Goal: Information Seeking & Learning: Learn about a topic

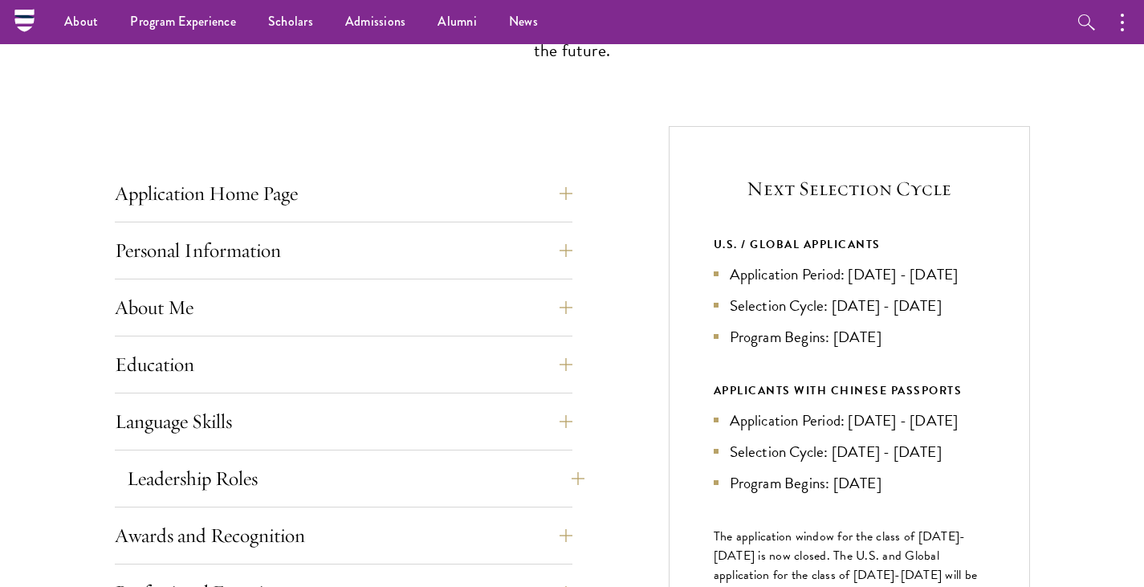
scroll to position [482, 0]
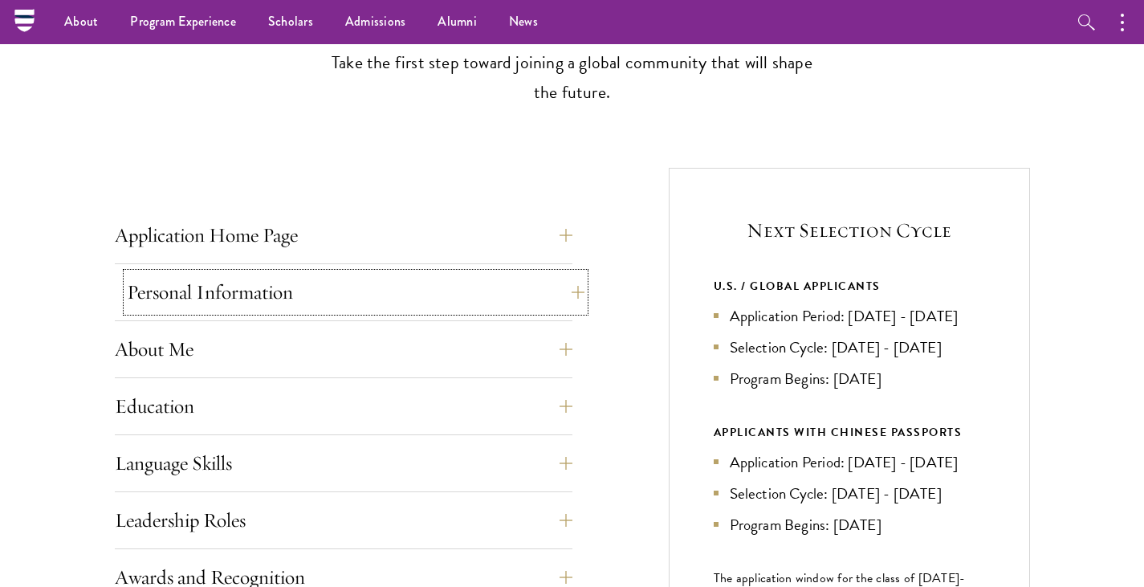
click at [445, 291] on button "Personal Information" at bounding box center [355, 292] width 457 height 39
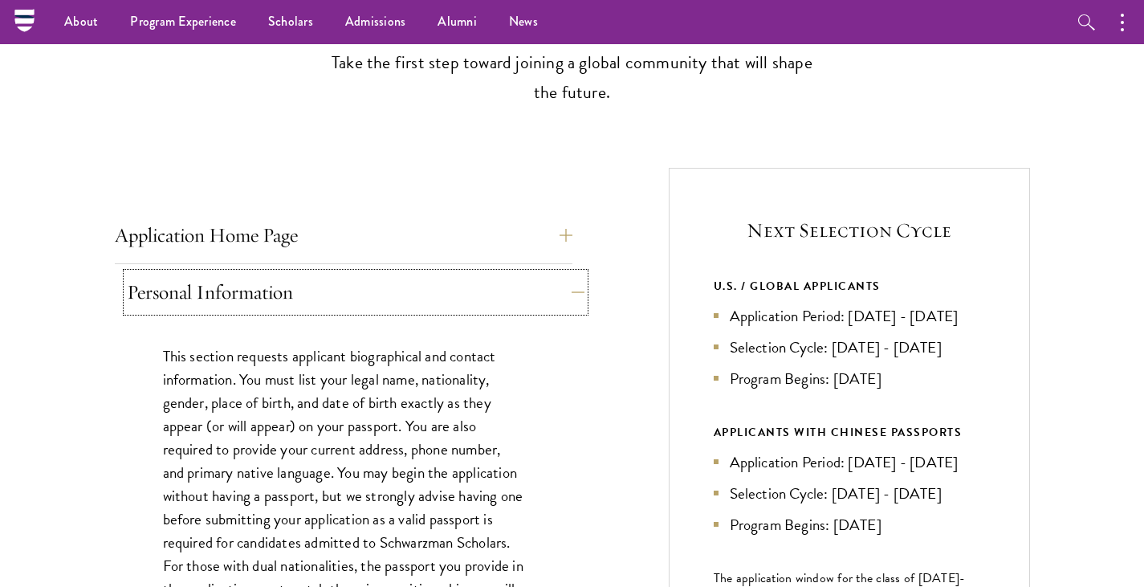
click at [445, 291] on button "Personal Information" at bounding box center [355, 292] width 457 height 39
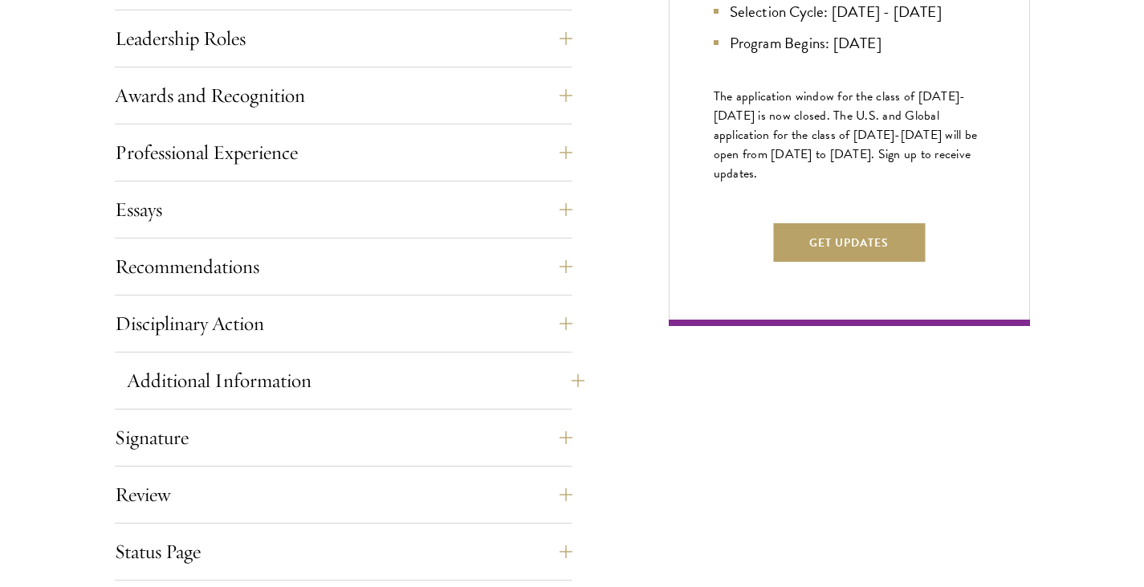
scroll to position [1124, 0]
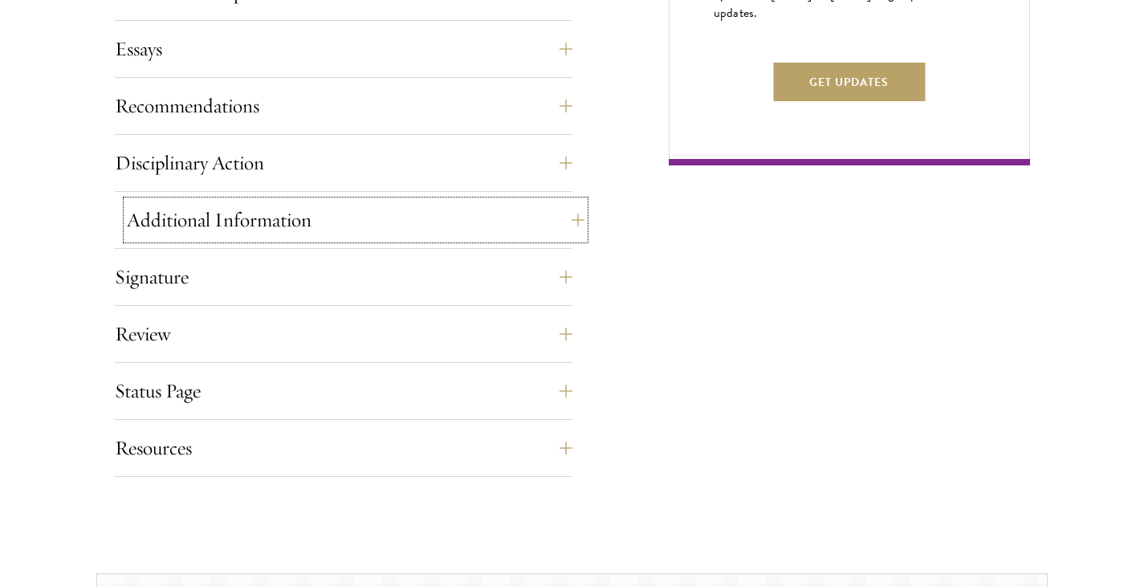
click at [301, 223] on button "Additional Information" at bounding box center [355, 220] width 457 height 39
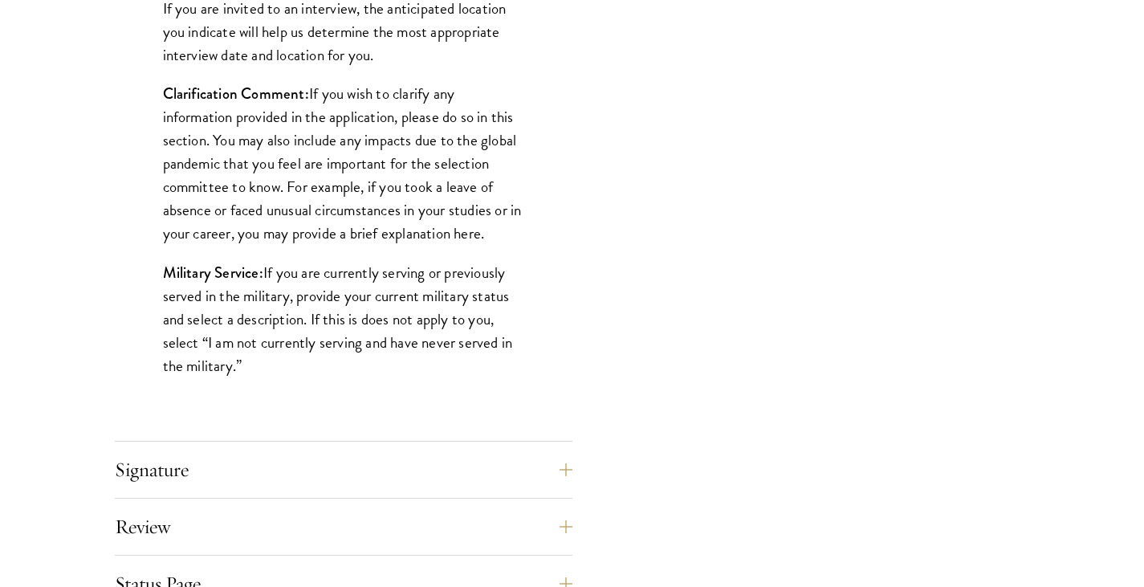
scroll to position [1525, 0]
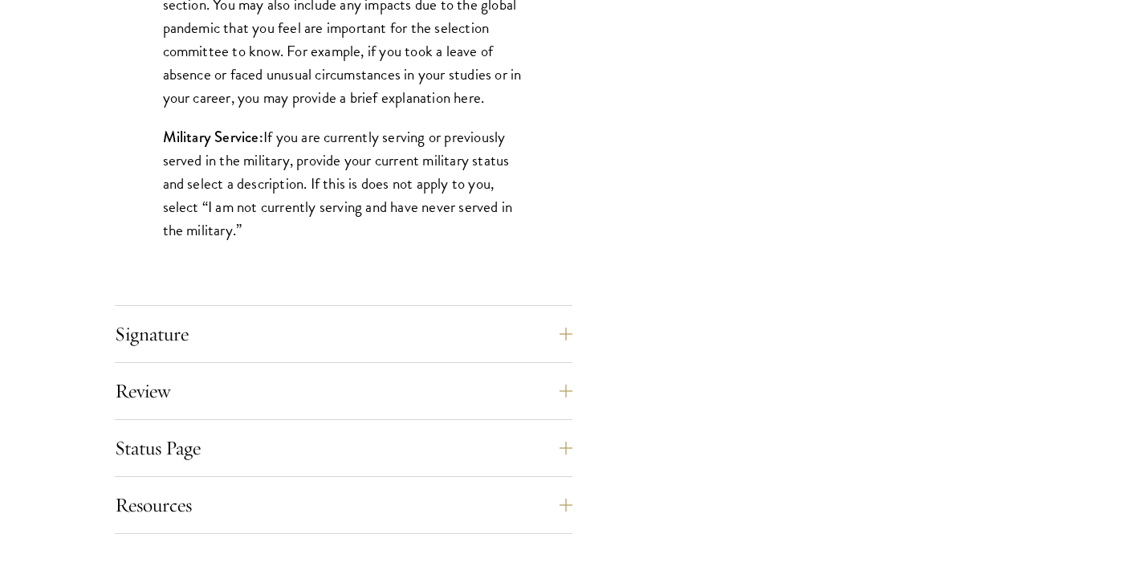
scroll to position [1766, 0]
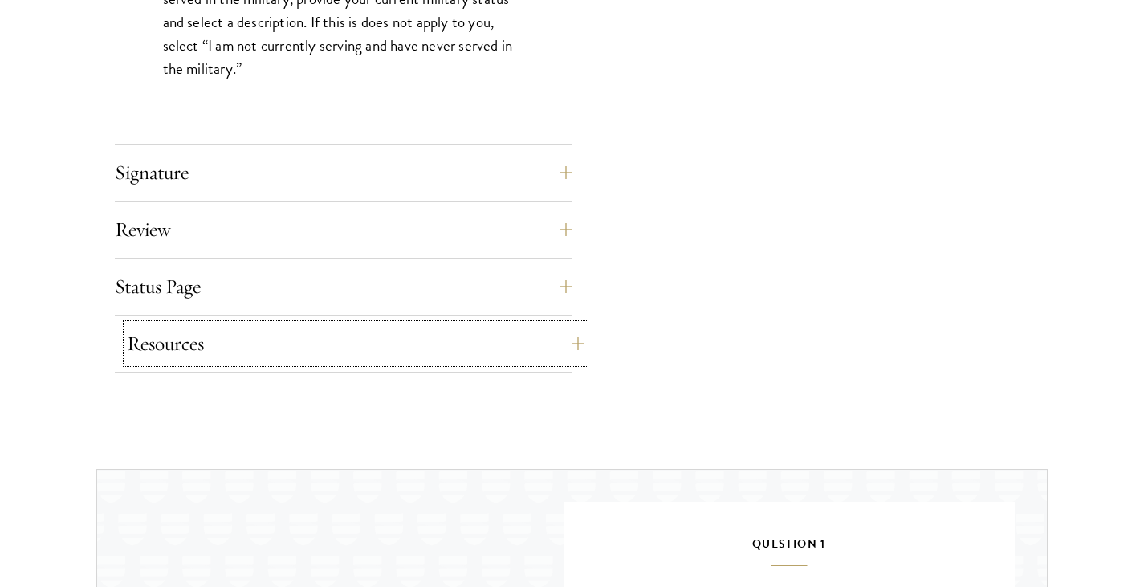
click at [209, 340] on button "Resources" at bounding box center [355, 343] width 457 height 39
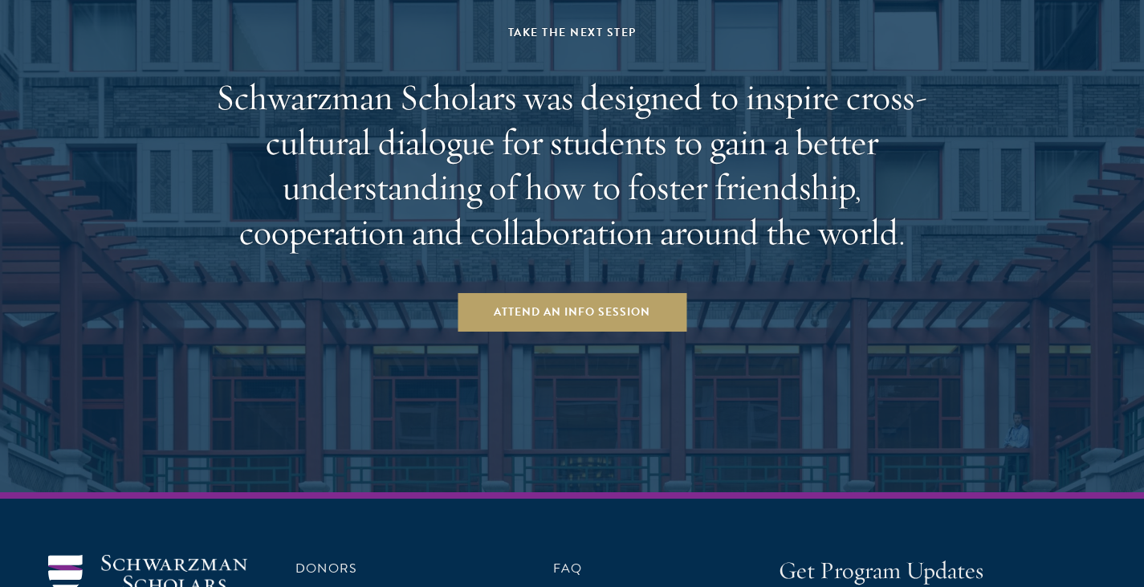
scroll to position [2809, 0]
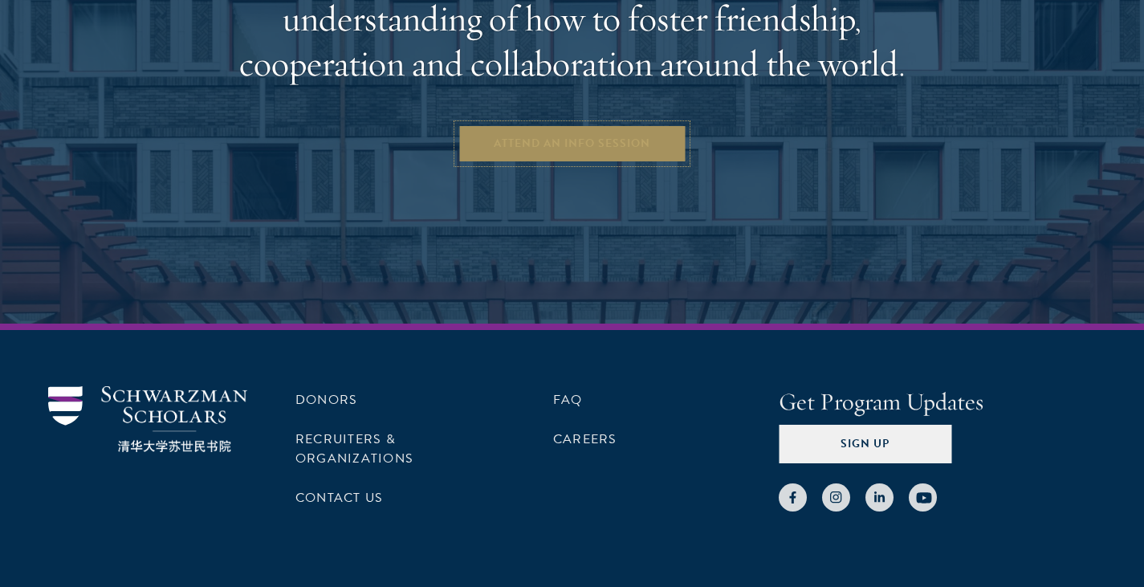
click at [530, 144] on link "Attend an Info Session" at bounding box center [571, 143] width 229 height 39
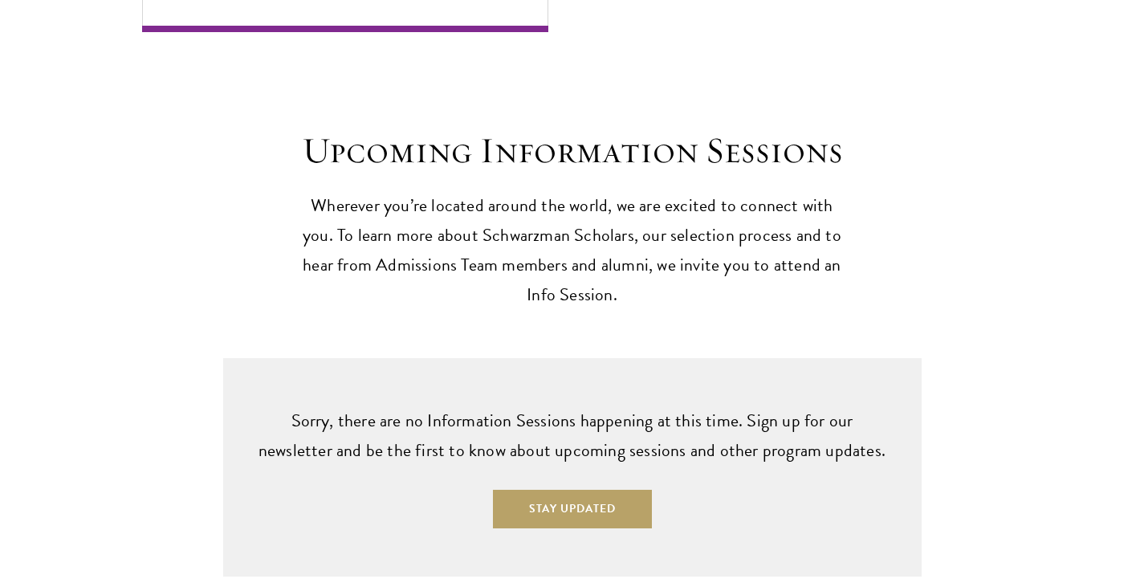
scroll to position [3854, 0]
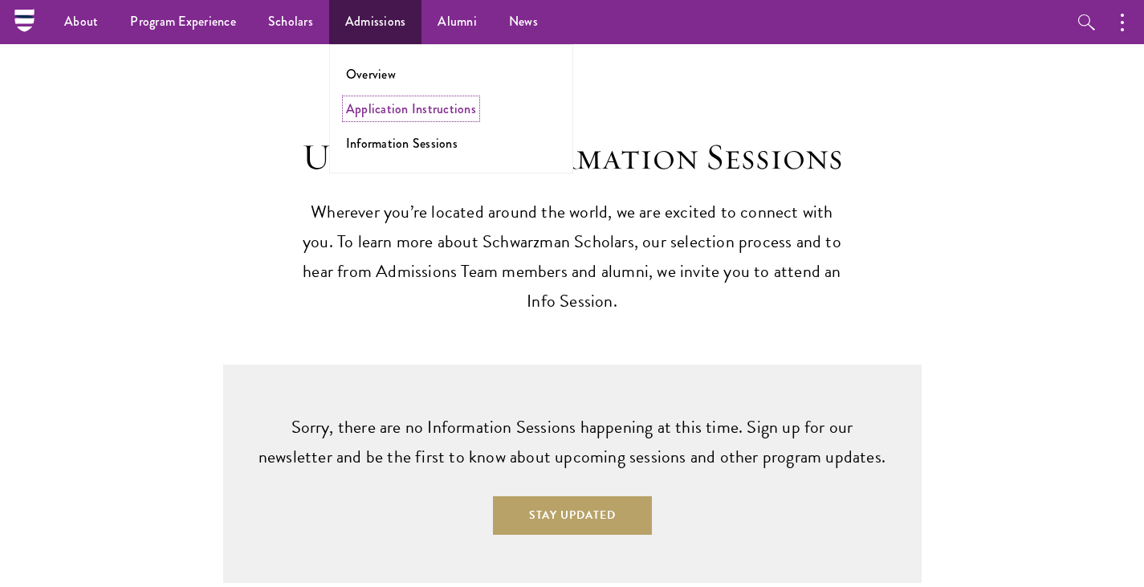
click at [421, 113] on link "Application Instructions" at bounding box center [411, 109] width 130 height 18
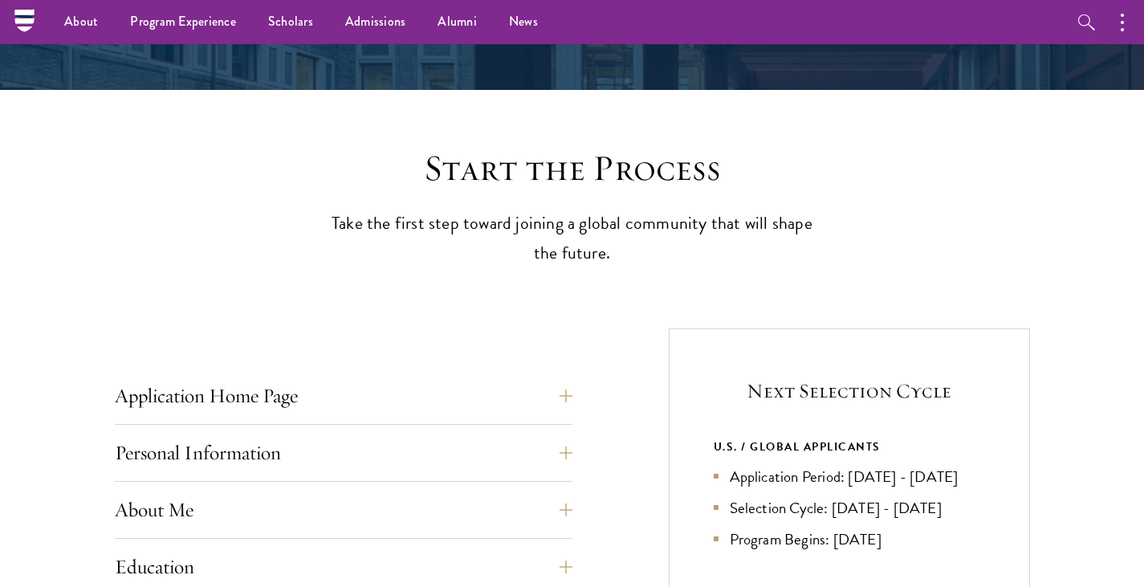
scroll to position [80, 0]
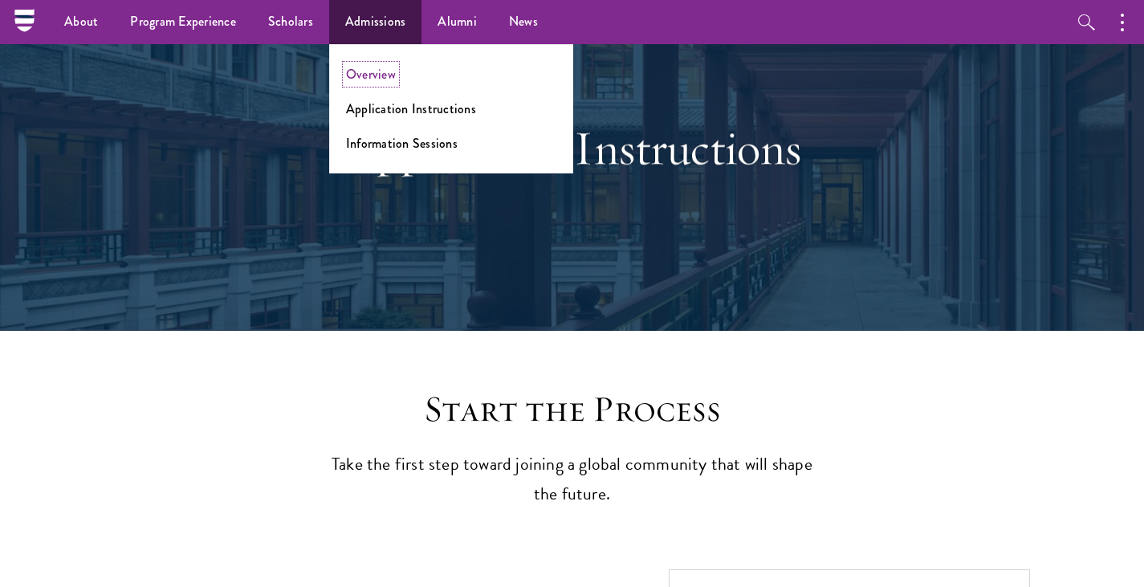
click at [369, 77] on link "Overview" at bounding box center [371, 74] width 50 height 18
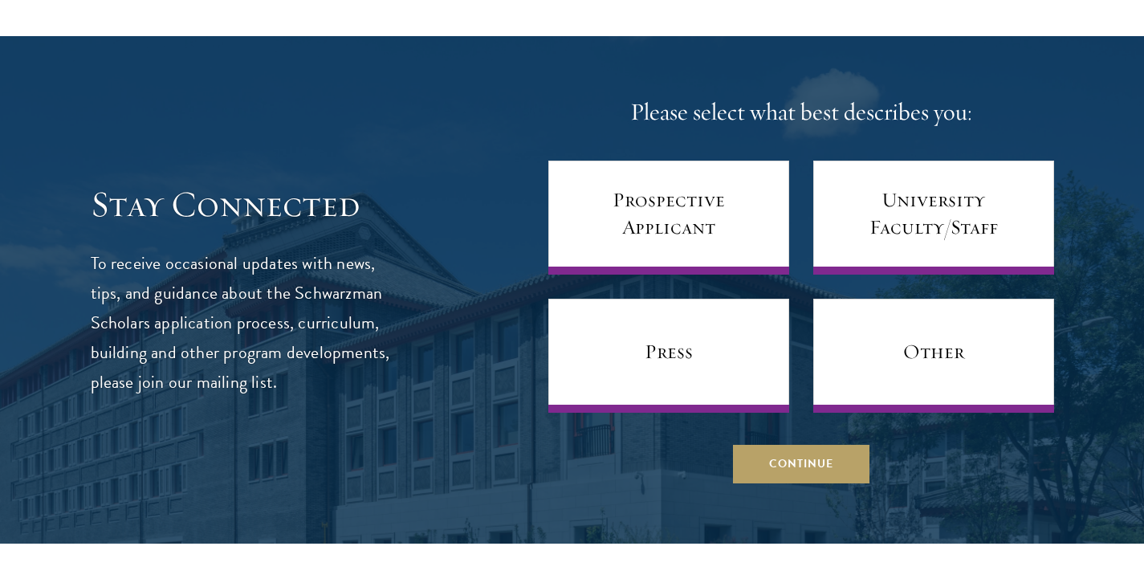
scroll to position [6260, 0]
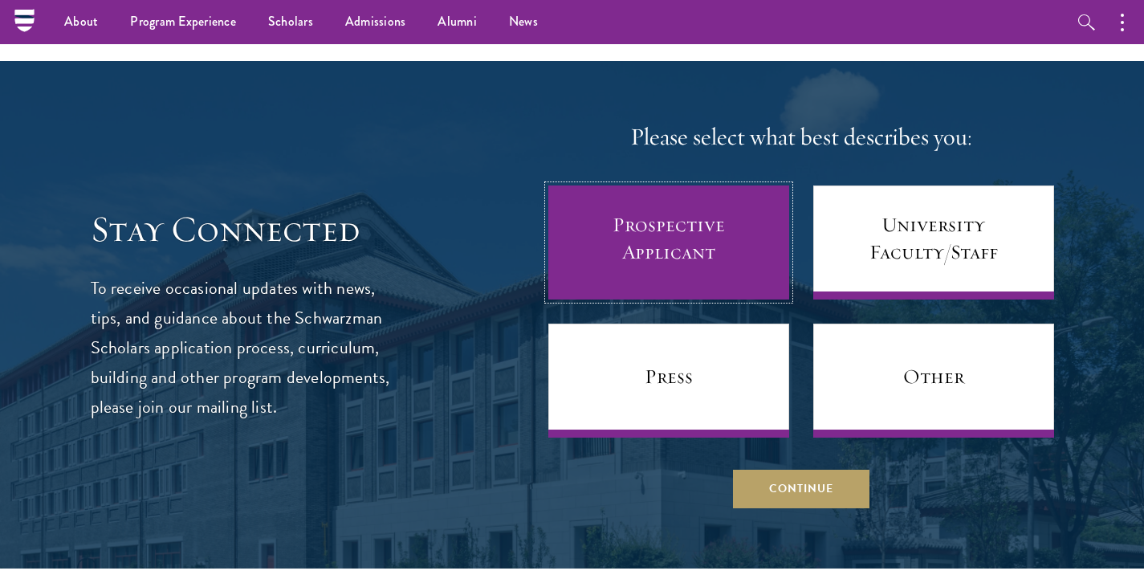
click at [713, 237] on link "Prospective Applicant" at bounding box center [668, 242] width 241 height 114
click at [693, 205] on link "Prospective Applicant" at bounding box center [668, 242] width 241 height 114
click at [692, 199] on link "Prospective Applicant" at bounding box center [668, 242] width 241 height 114
click at [692, 200] on link "Prospective Applicant" at bounding box center [668, 242] width 241 height 114
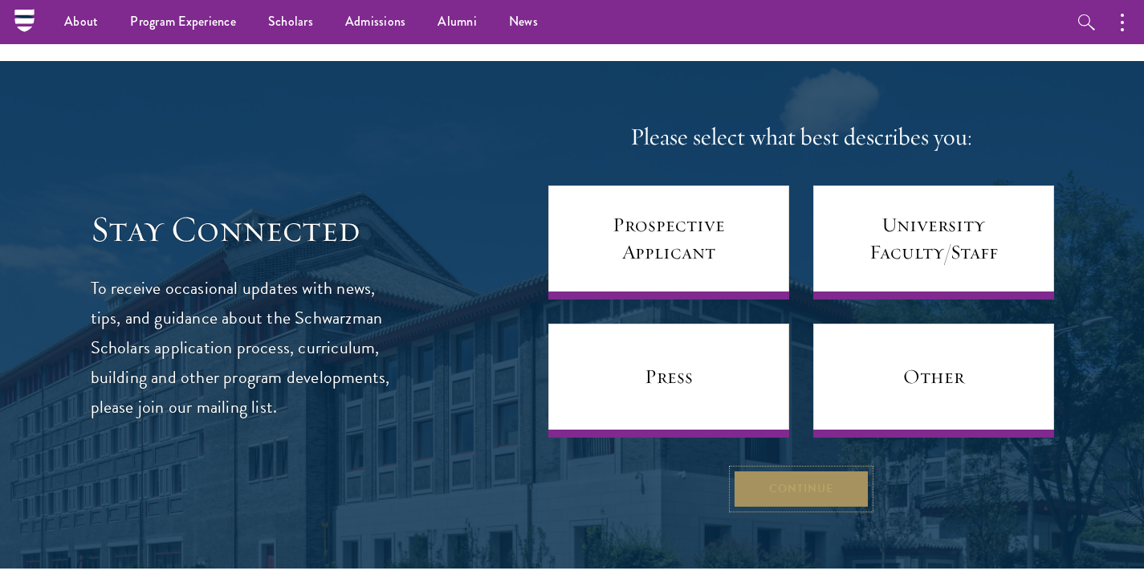
click at [796, 469] on button "Continue" at bounding box center [801, 488] width 136 height 39
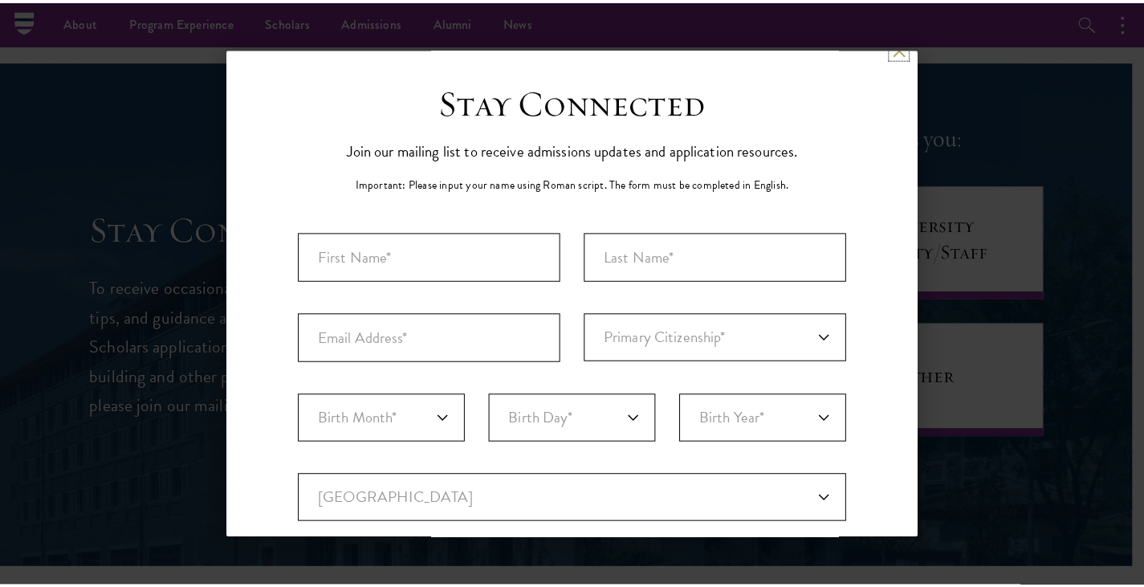
scroll to position [0, 0]
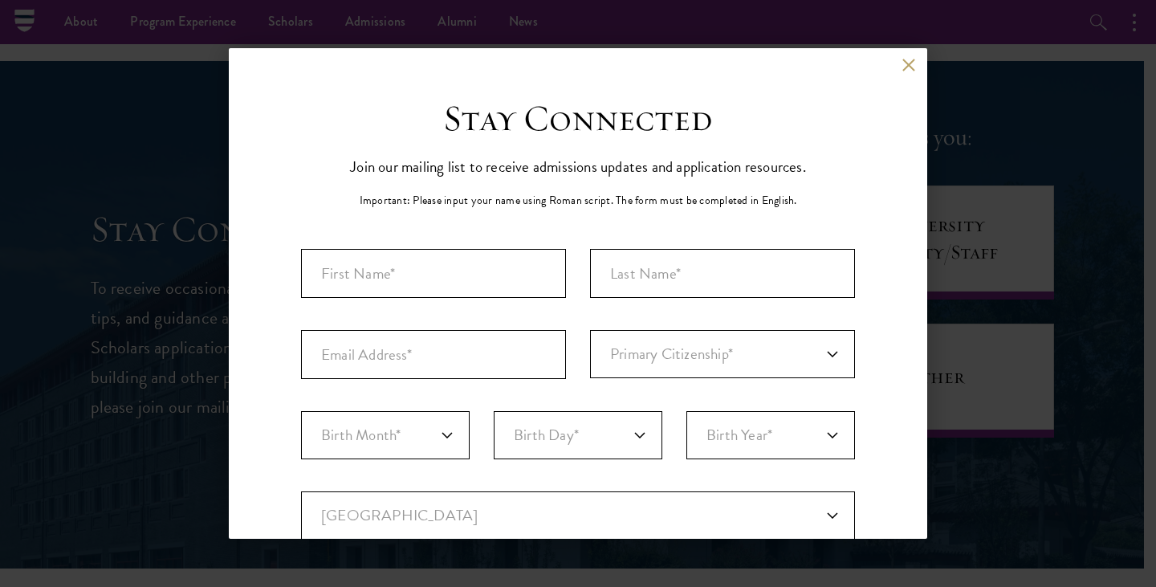
click at [899, 71] on div "Back" at bounding box center [578, 77] width 698 height 39
click at [901, 67] on button at bounding box center [908, 65] width 14 height 14
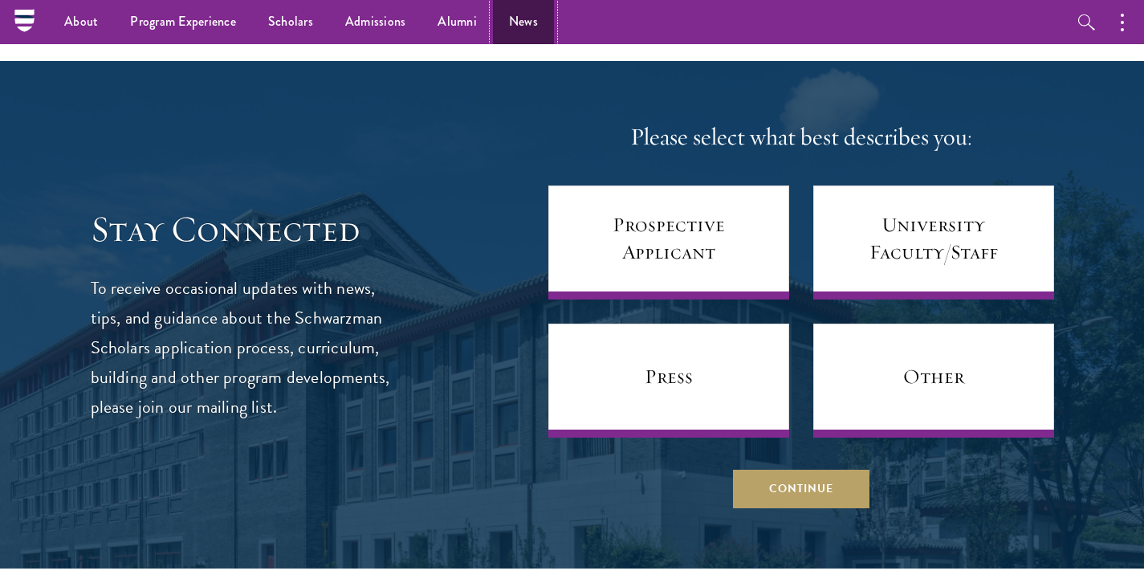
click at [532, 39] on link "News" at bounding box center [523, 22] width 61 height 44
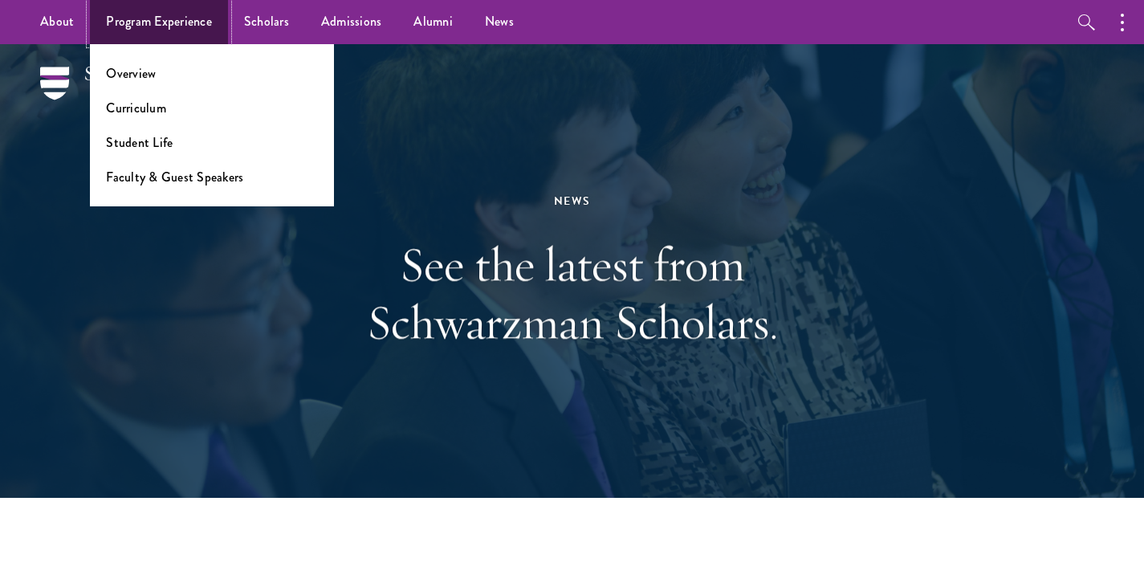
click at [196, 6] on link "Program Experience" at bounding box center [159, 22] width 138 height 44
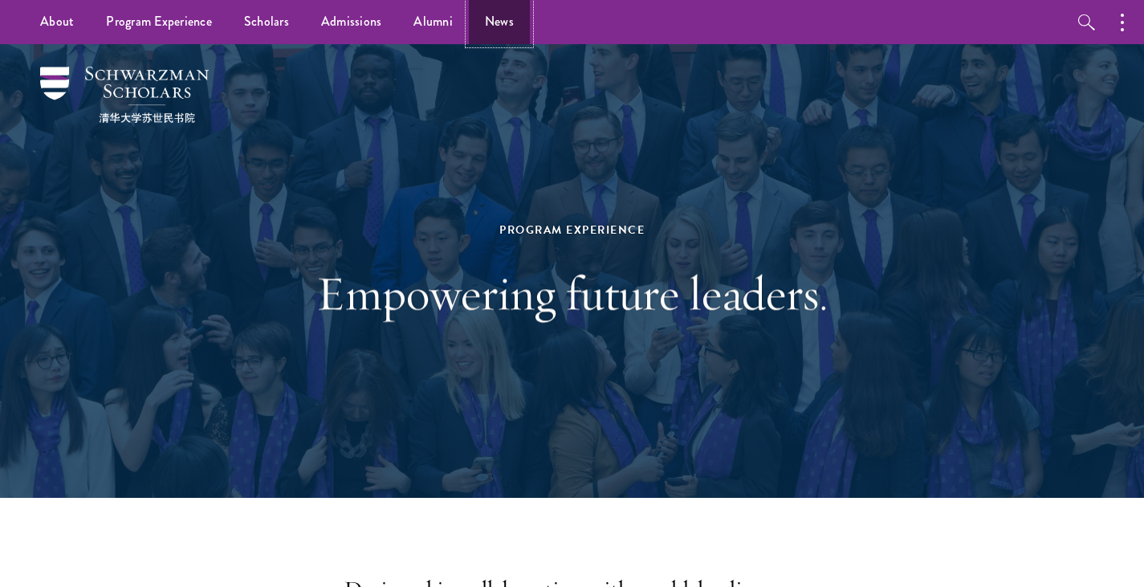
click at [494, 22] on link "News" at bounding box center [499, 22] width 61 height 44
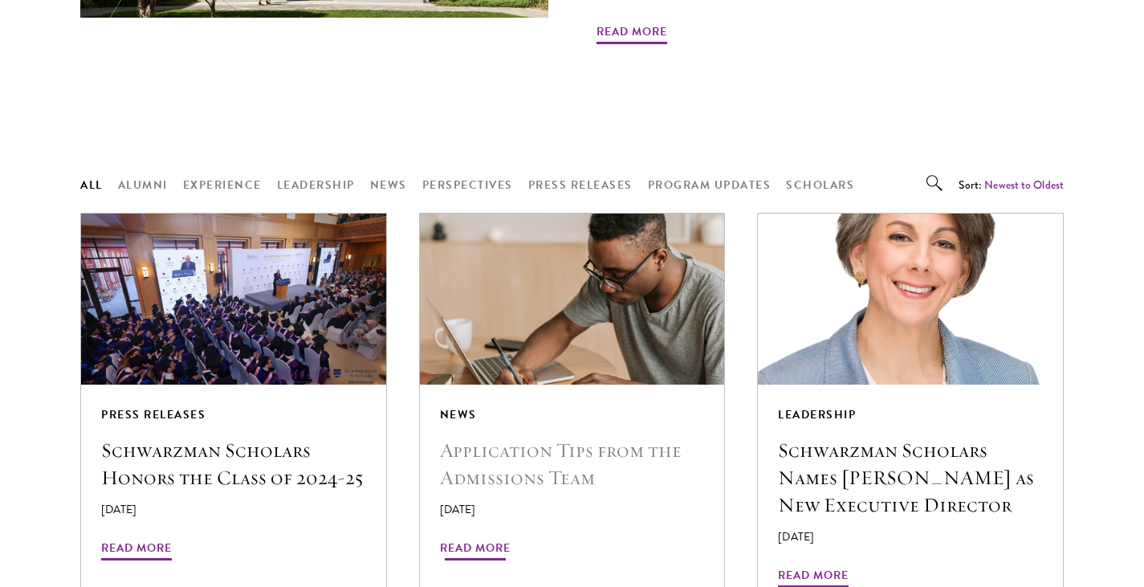
scroll to position [1284, 0]
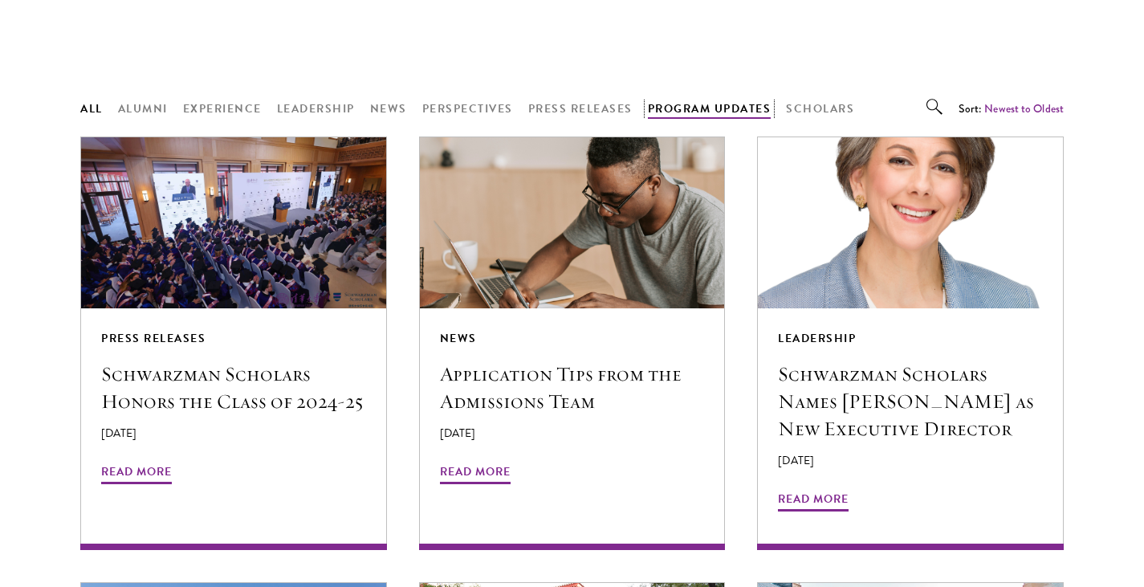
click at [721, 112] on button "Program Updates" at bounding box center [710, 109] width 124 height 20
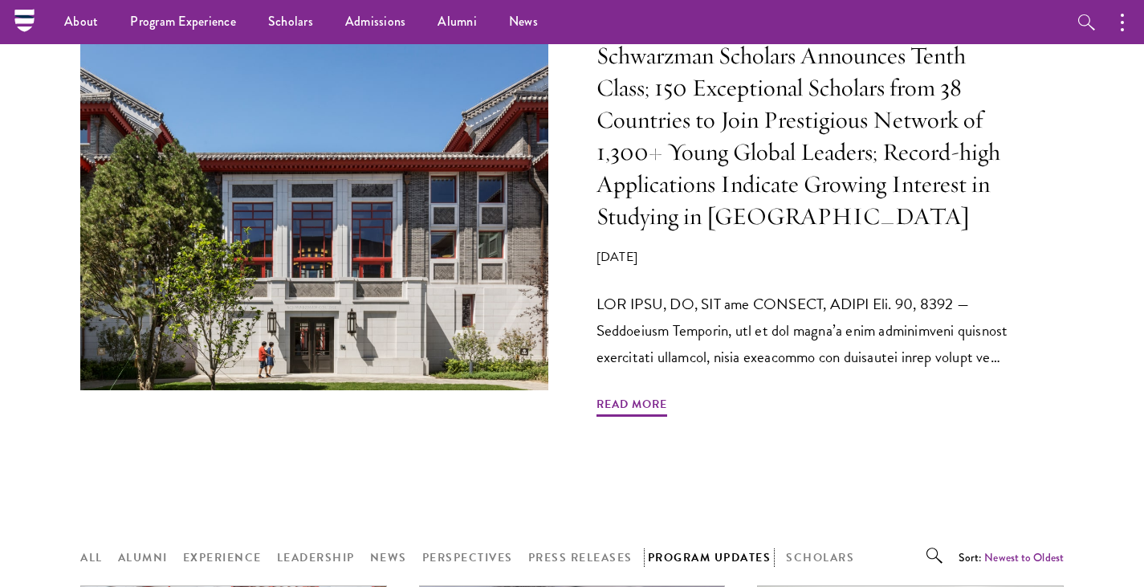
scroll to position [722, 0]
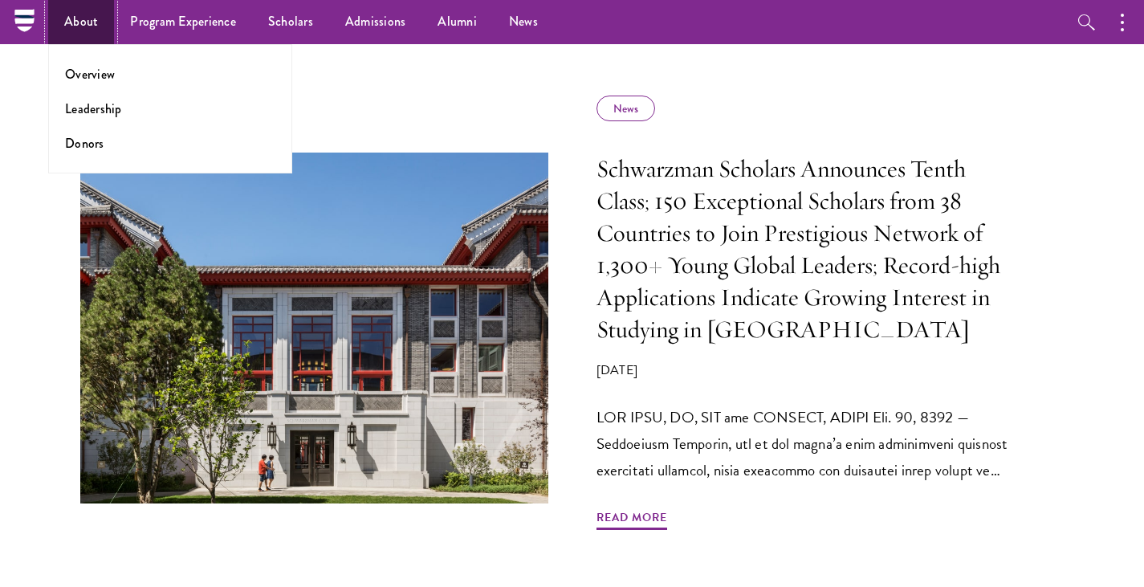
click at [95, 17] on link "About" at bounding box center [81, 22] width 66 height 44
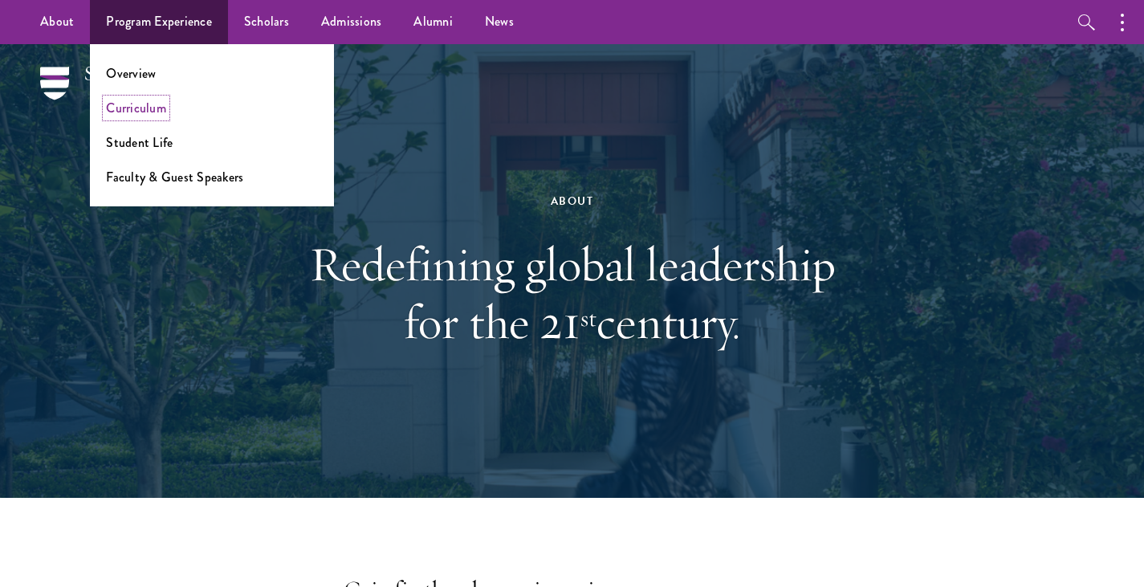
click at [153, 108] on link "Curriculum" at bounding box center [136, 108] width 60 height 18
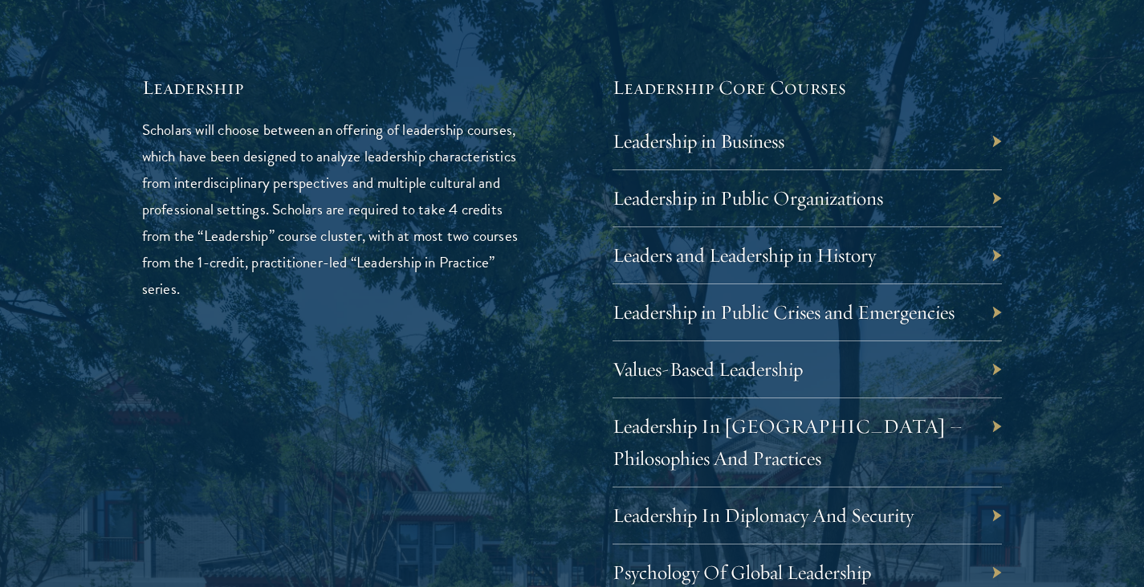
scroll to position [2644, 0]
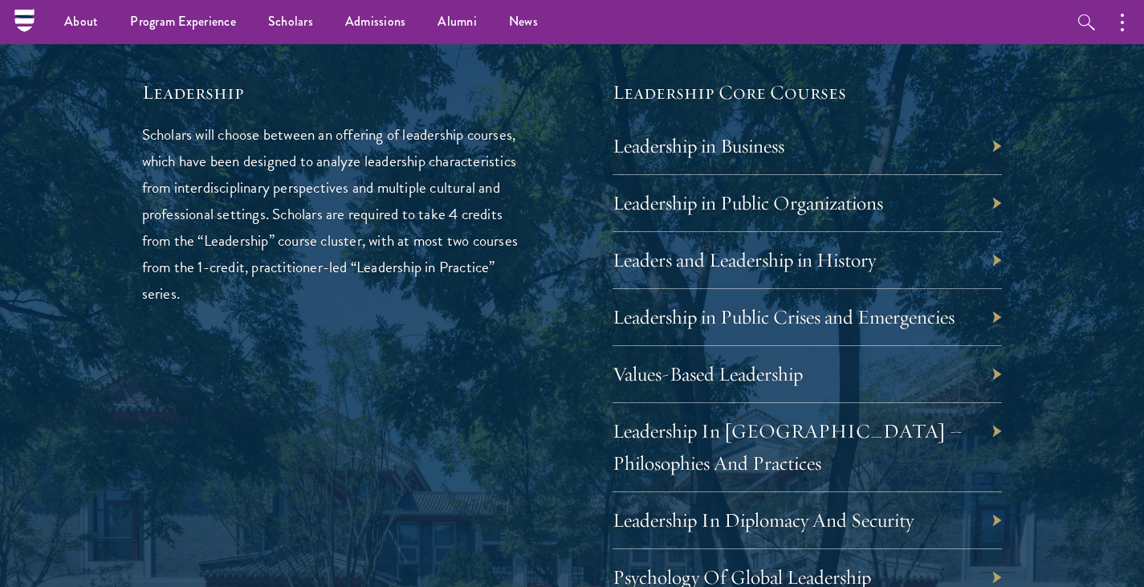
click at [997, 145] on div "Leadership in Business" at bounding box center [807, 146] width 390 height 57
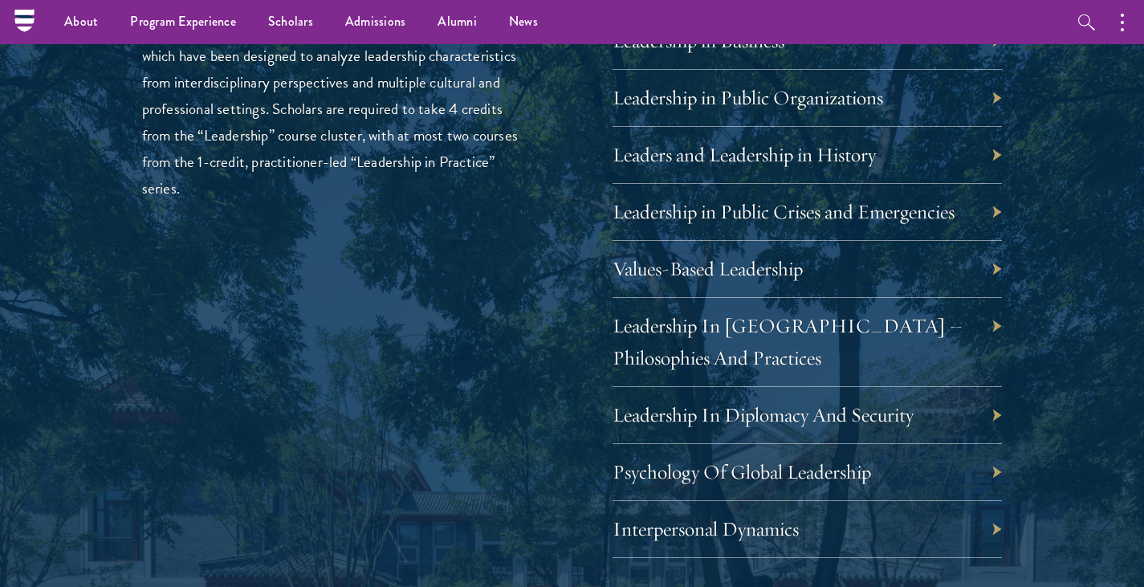
scroll to position [2724, 0]
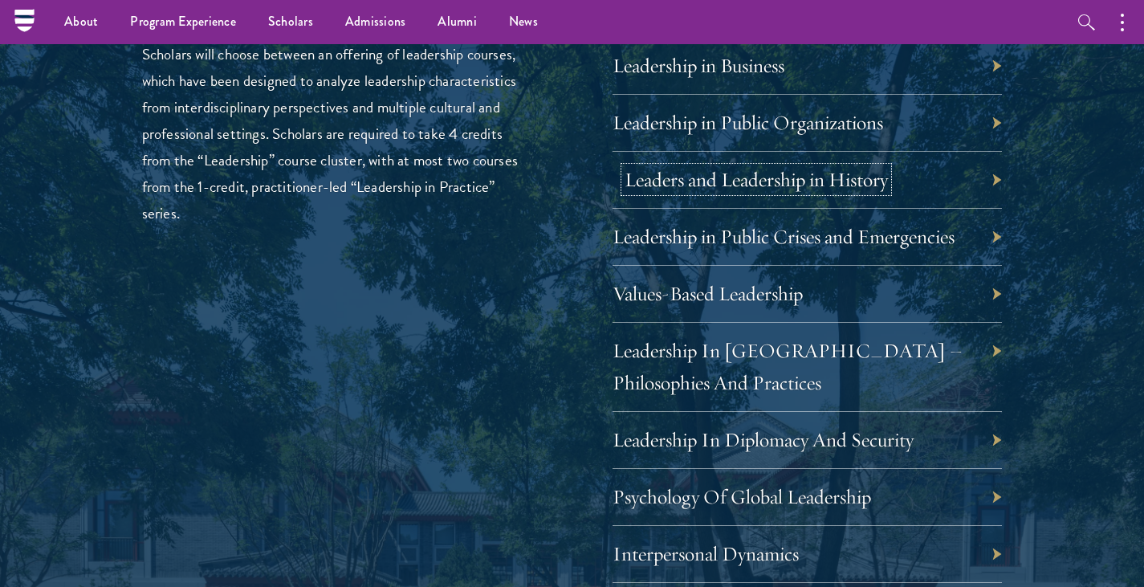
click at [829, 179] on link "Leaders and Leadership in History" at bounding box center [755, 179] width 263 height 25
click at [782, 185] on link "Leaders and Leadership in History" at bounding box center [755, 179] width 263 height 25
click at [658, 127] on link "Leadership in Public Organizations" at bounding box center [759, 122] width 270 height 25
click at [791, 235] on link "Leadership in Public Crises and Emergencies" at bounding box center [795, 236] width 342 height 25
click at [718, 353] on link "Leadership In [GEOGRAPHIC_DATA] – Philosophies And Practices" at bounding box center [799, 366] width 350 height 57
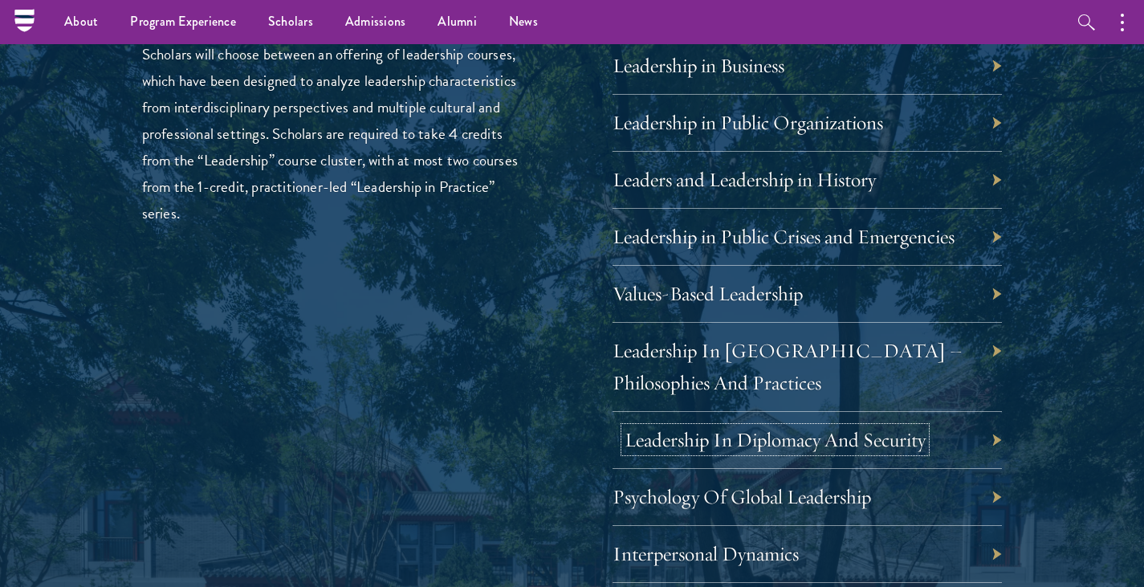
click at [714, 441] on link "Leadership In Diplomacy And Security" at bounding box center [774, 439] width 301 height 25
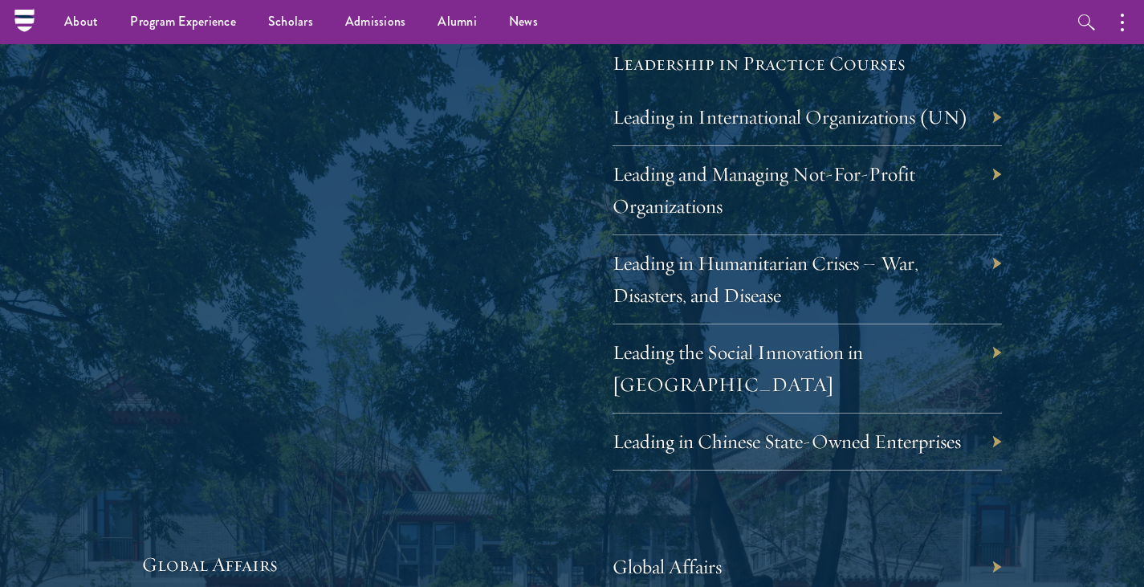
scroll to position [3286, 0]
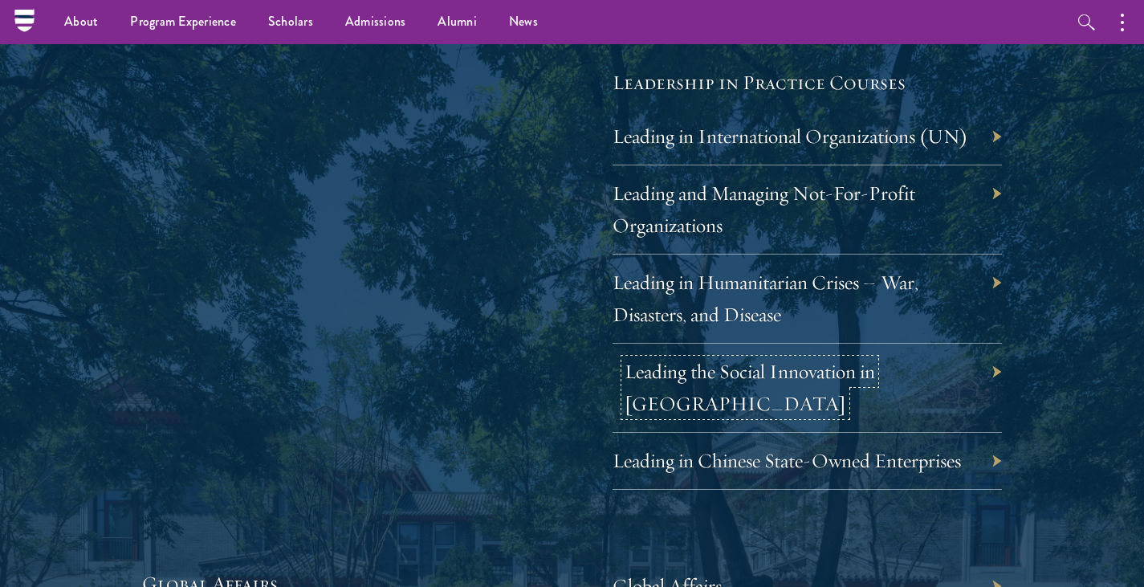
click at [672, 378] on link "Leading the Social Innovation in China" at bounding box center [749, 387] width 250 height 57
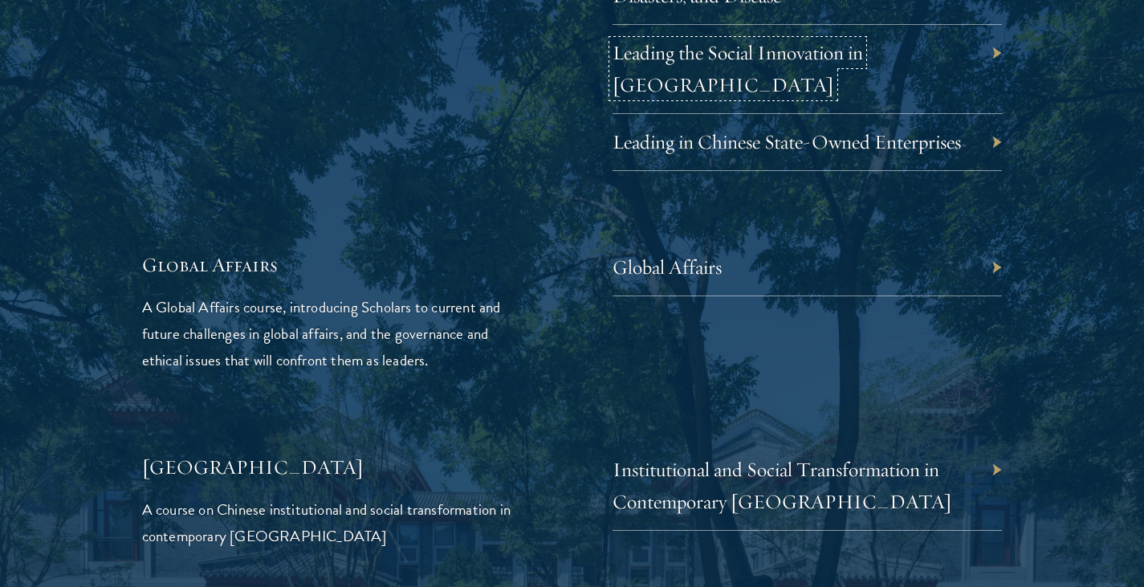
scroll to position [3607, 0]
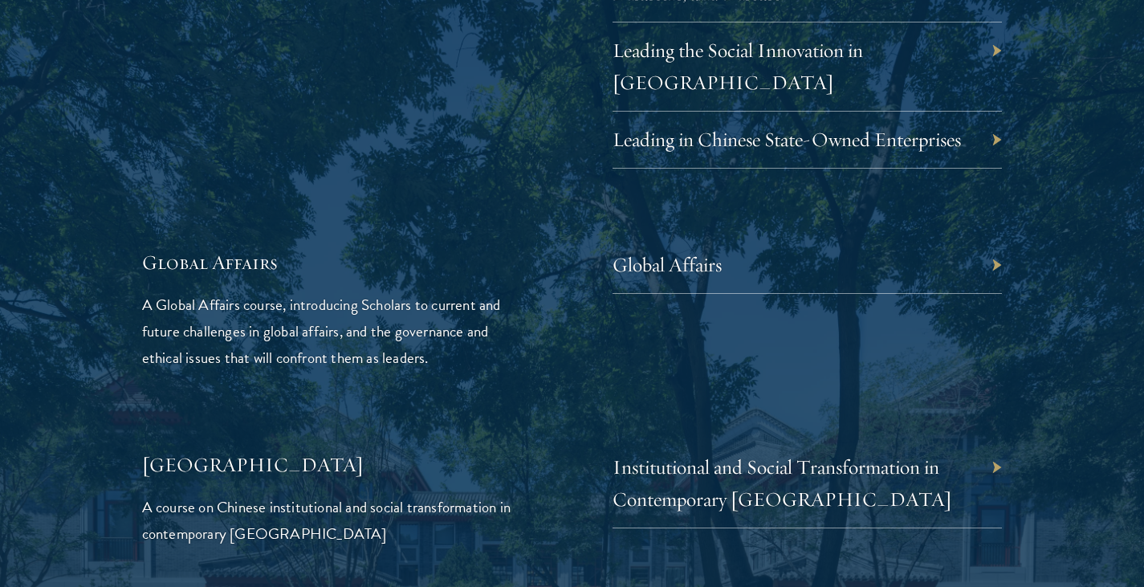
click at [928, 253] on div "Global Affairs" at bounding box center [807, 265] width 390 height 57
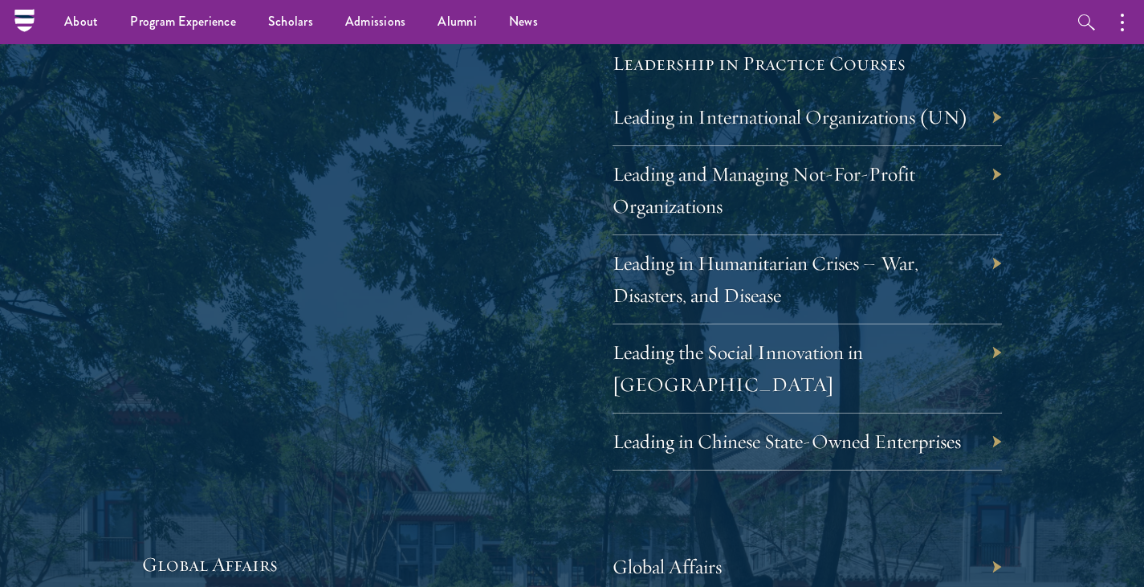
scroll to position [3286, 0]
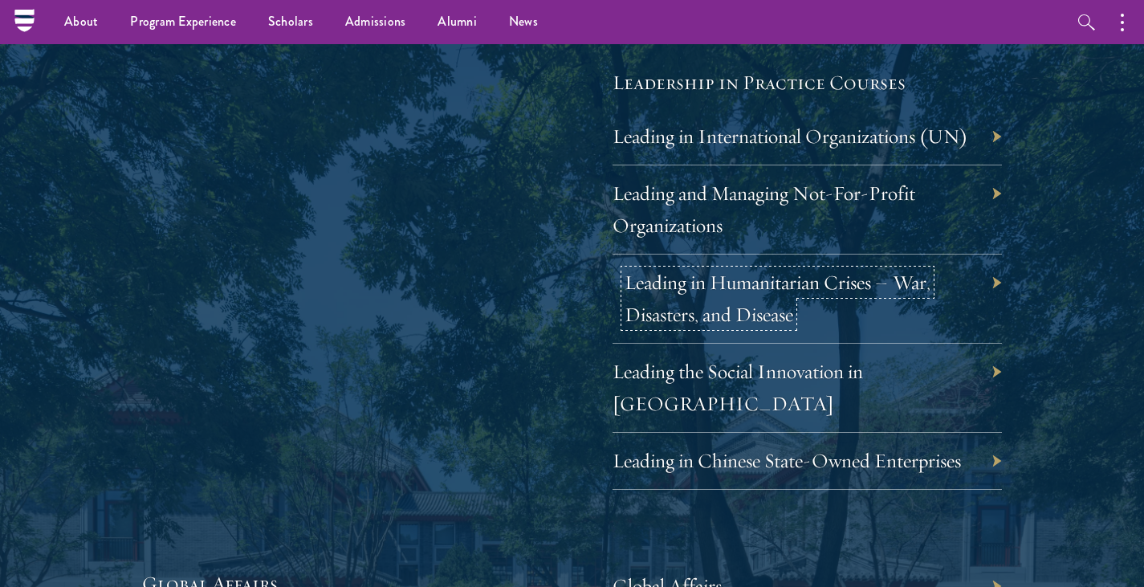
click at [727, 284] on link "Leading in Humanitarian Crises – War, Disasters, and Disease" at bounding box center [777, 298] width 306 height 57
click at [704, 212] on div "Leading and Managing Not-For-Profit Organizations" at bounding box center [807, 209] width 390 height 89
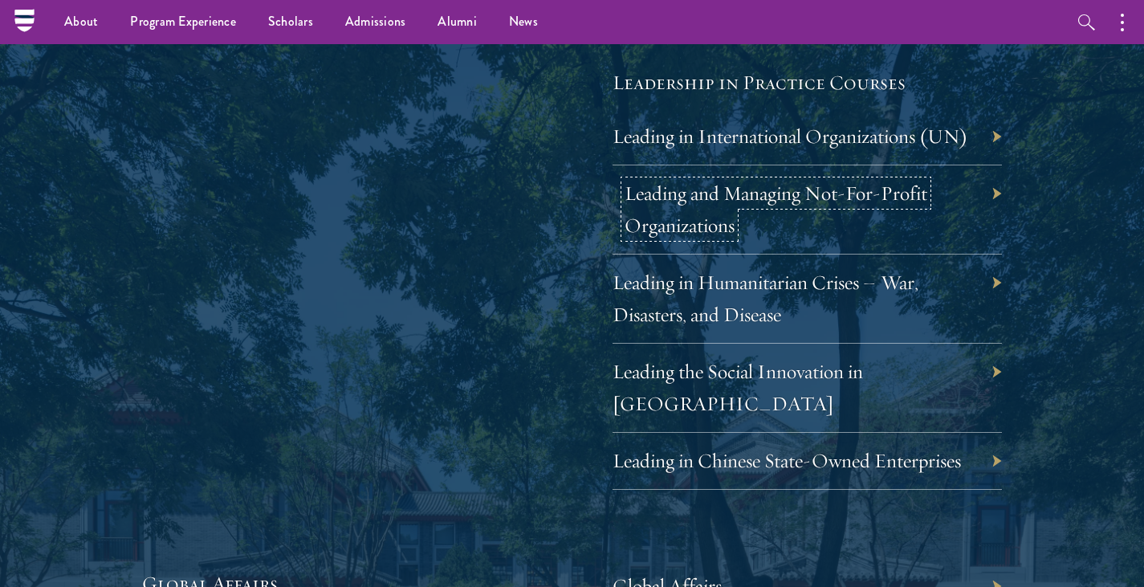
click at [673, 192] on link "Leading and Managing Not-For-Profit Organizations" at bounding box center [775, 209] width 303 height 57
click at [689, 126] on link "Leading in International Organizations (UN)" at bounding box center [802, 136] width 356 height 25
click at [640, 222] on link "Leading and Managing Not-For-Profit Organizations" at bounding box center [775, 209] width 303 height 57
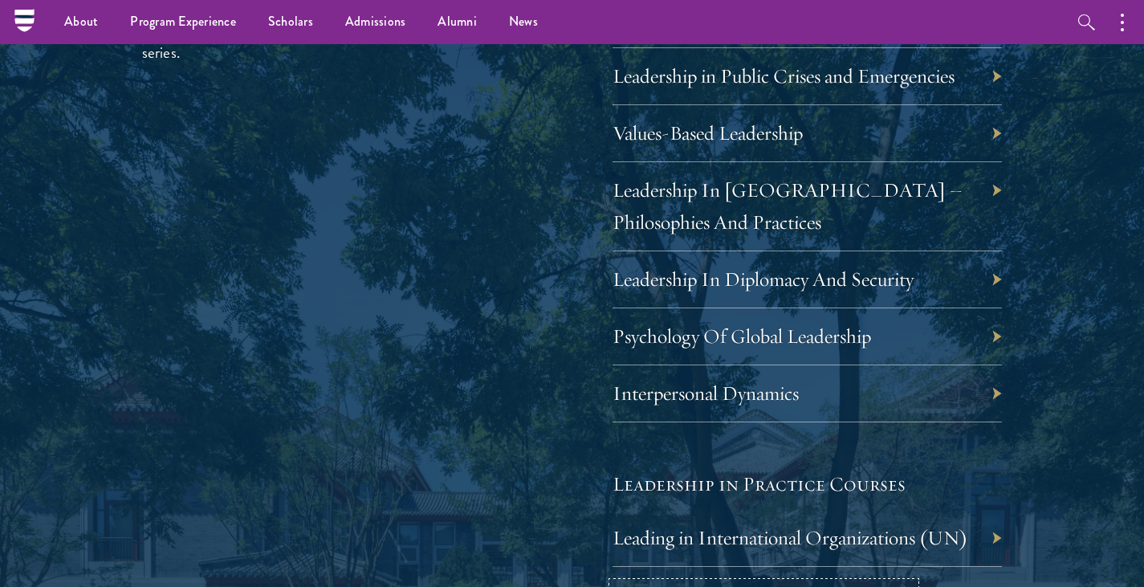
scroll to position [2644, 0]
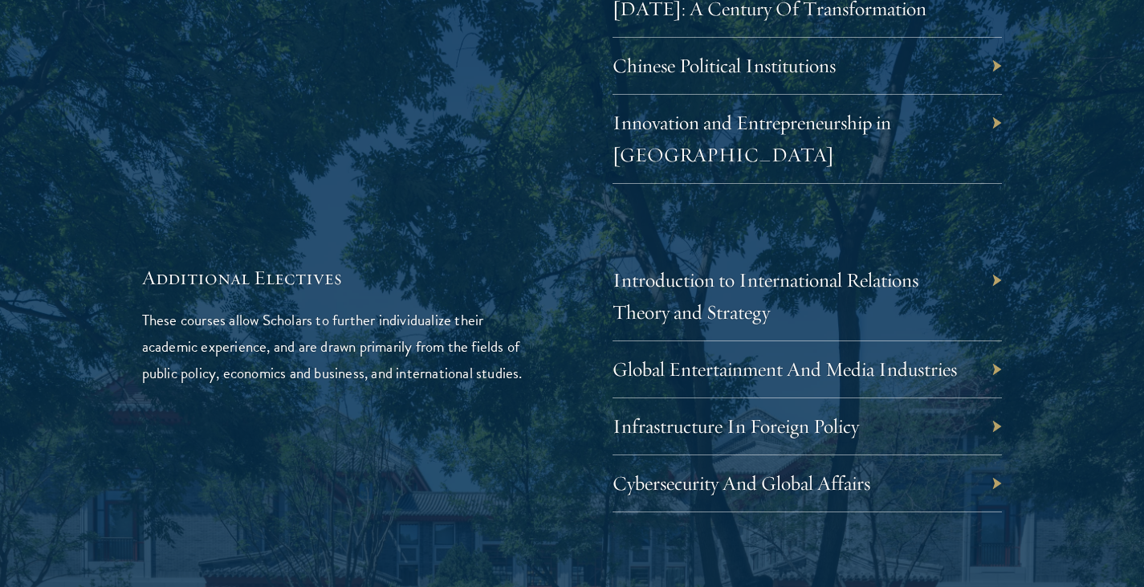
scroll to position [4971, 0]
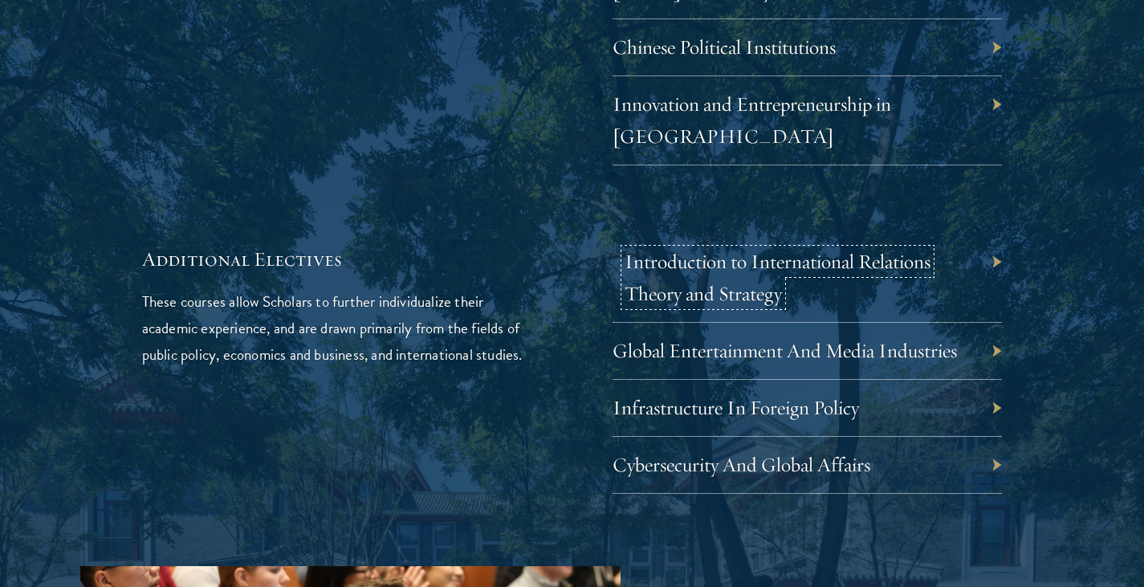
click at [655, 249] on link "Introduction to International Relations Theory and Strategy" at bounding box center [777, 277] width 306 height 57
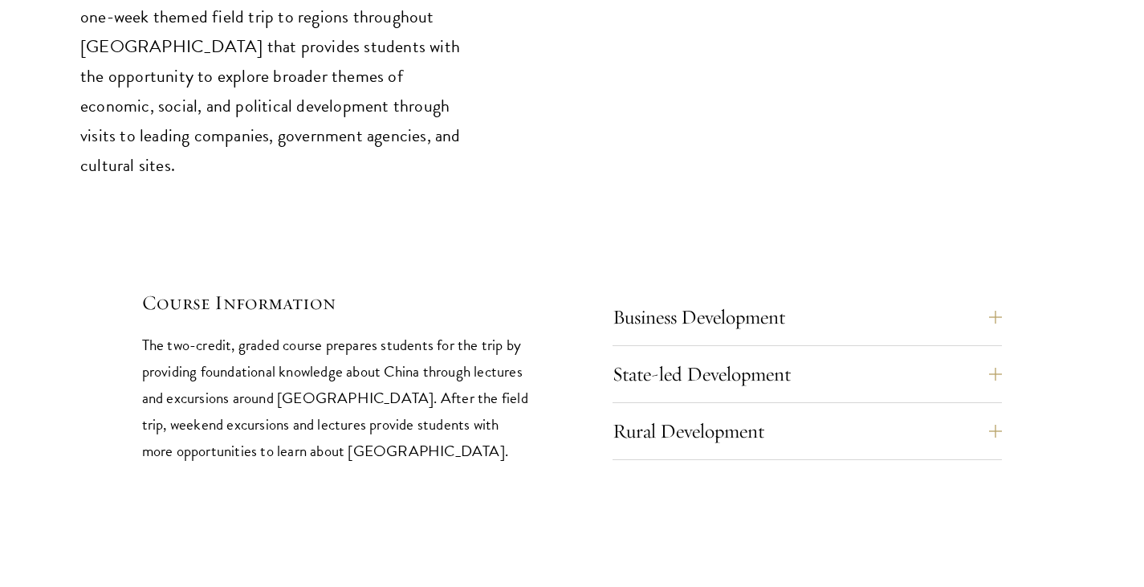
scroll to position [6737, 0]
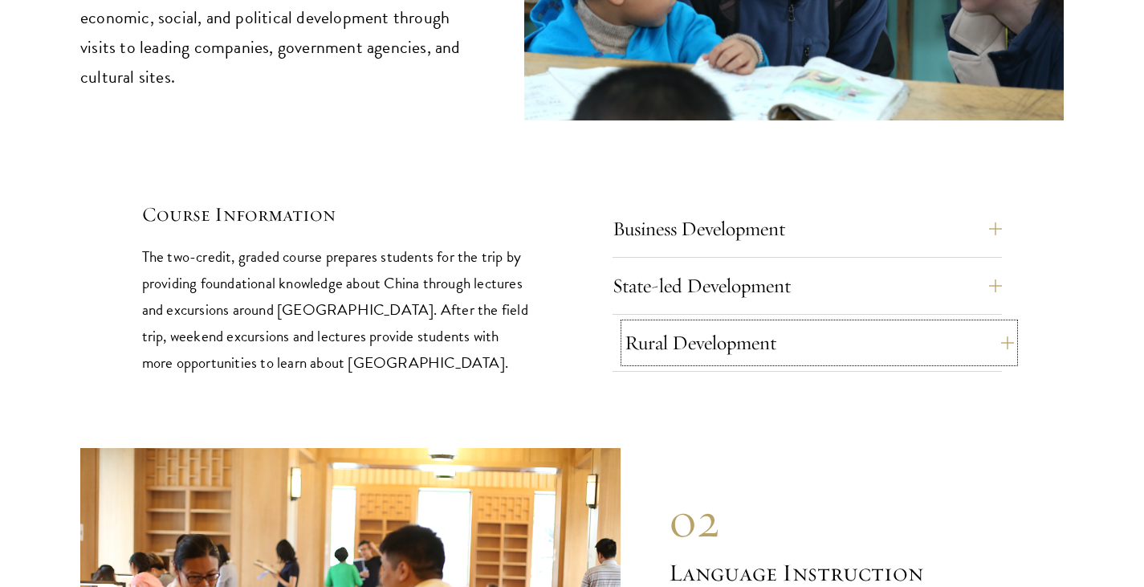
click at [920, 323] on button "Rural Development" at bounding box center [819, 342] width 390 height 39
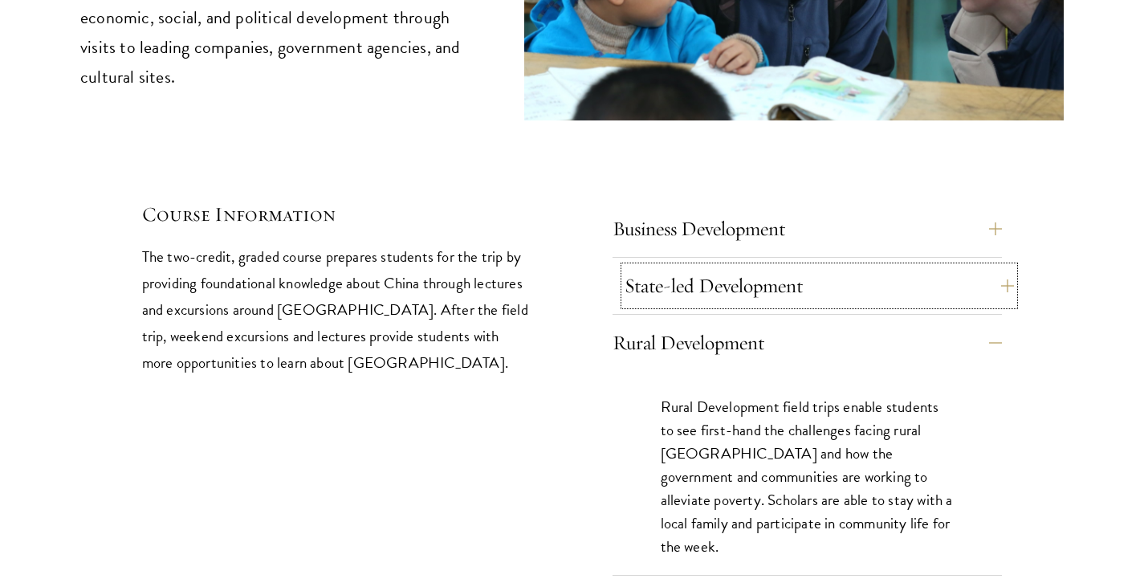
click at [950, 266] on button "State-led Development" at bounding box center [819, 285] width 390 height 39
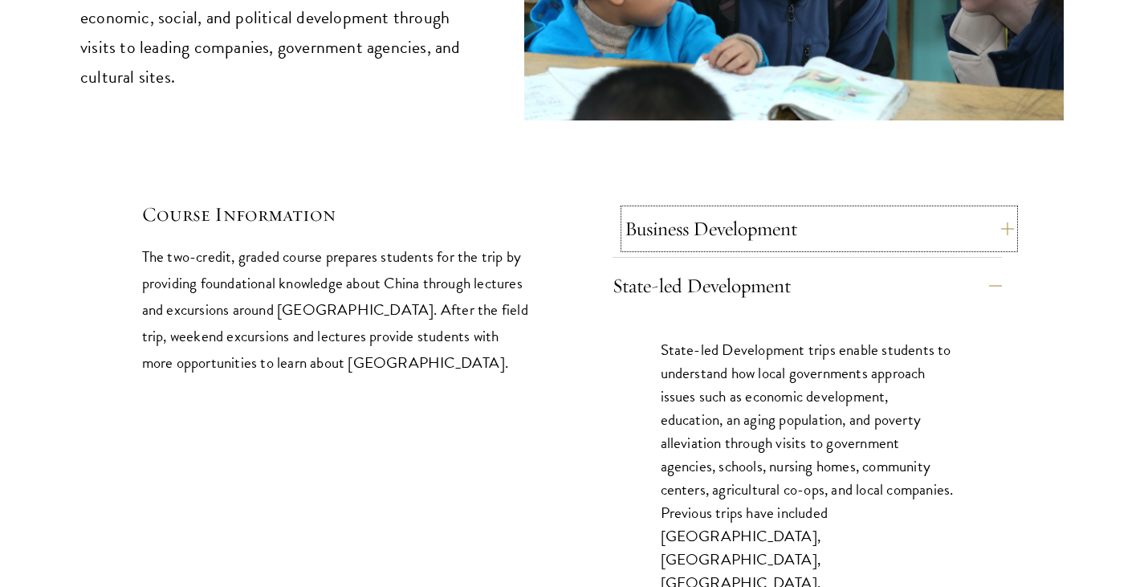
click at [906, 209] on button "Business Development" at bounding box center [819, 228] width 390 height 39
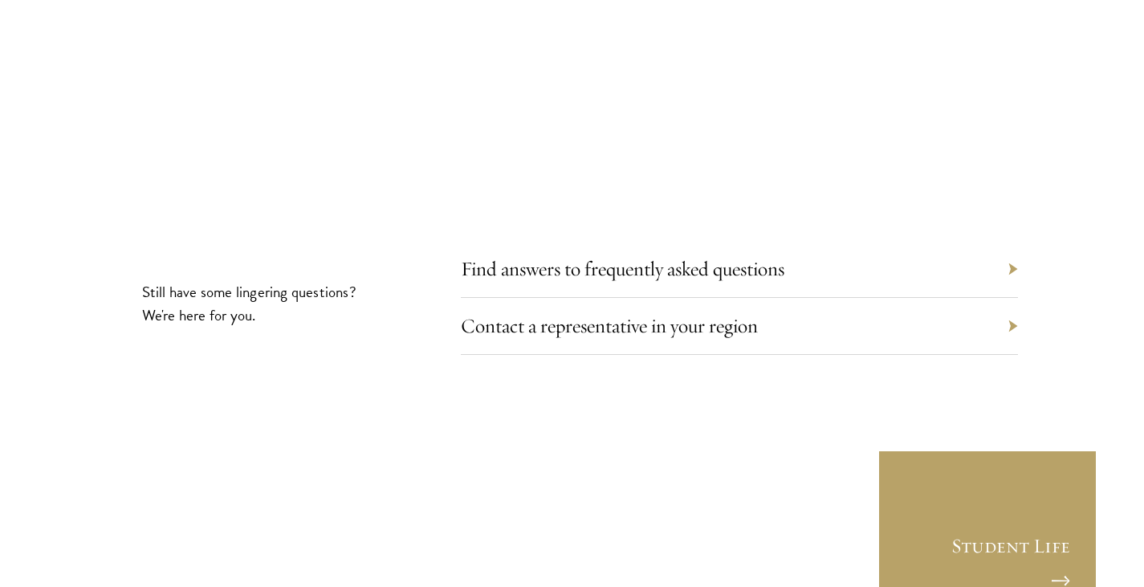
scroll to position [8984, 0]
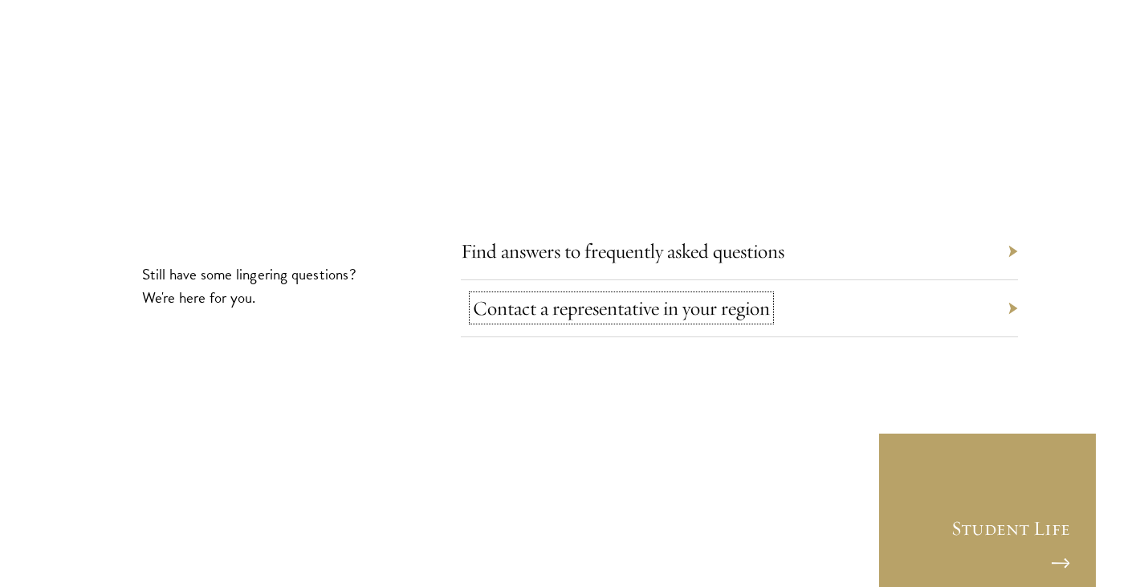
click at [733, 295] on link "Contact a representative in your region" at bounding box center [621, 307] width 297 height 25
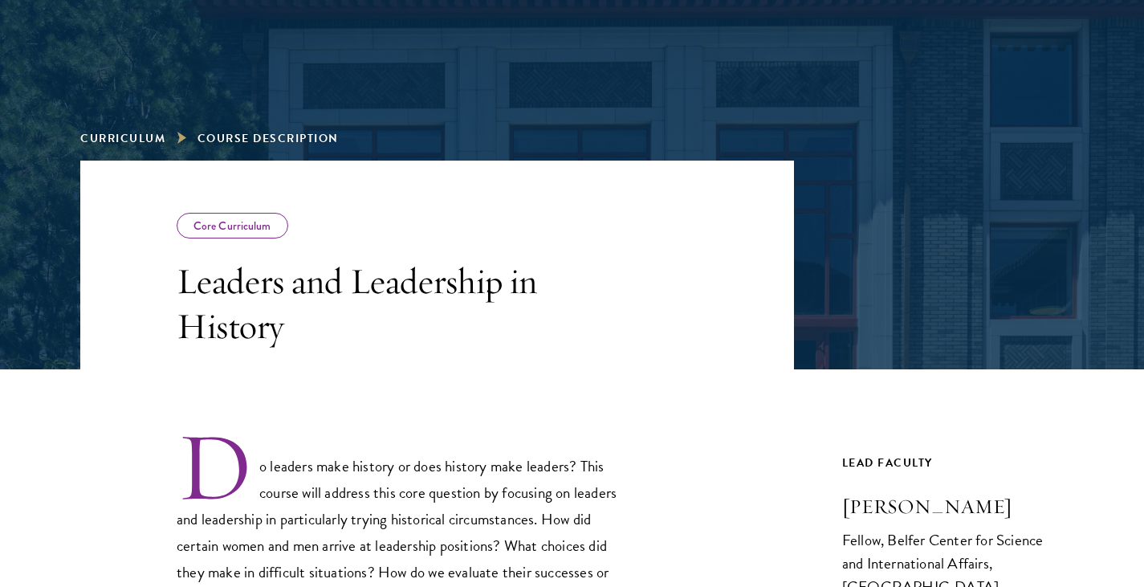
scroll to position [161, 0]
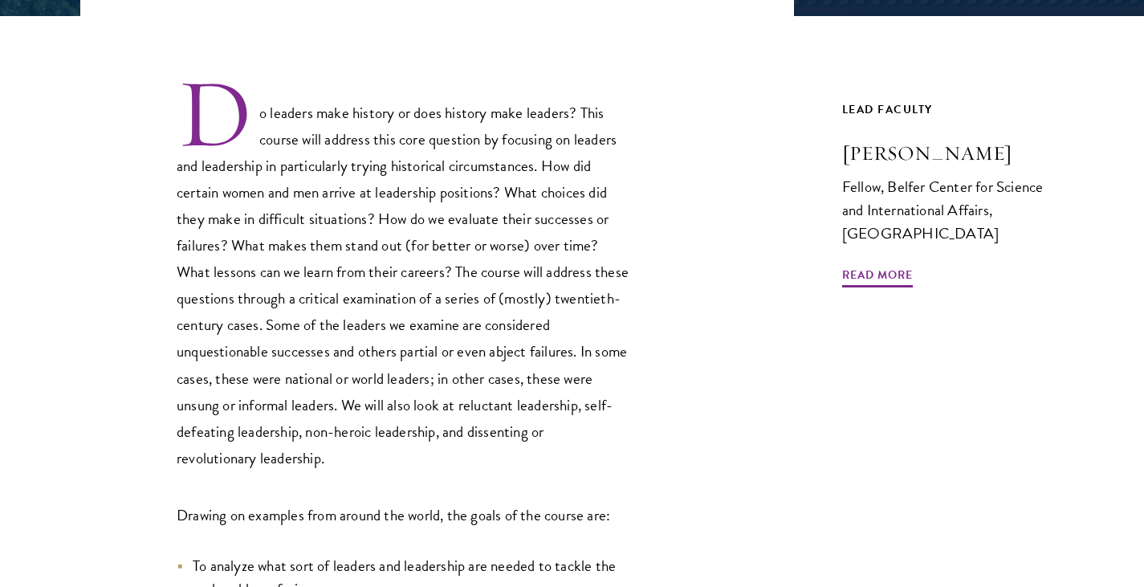
scroll to position [722, 0]
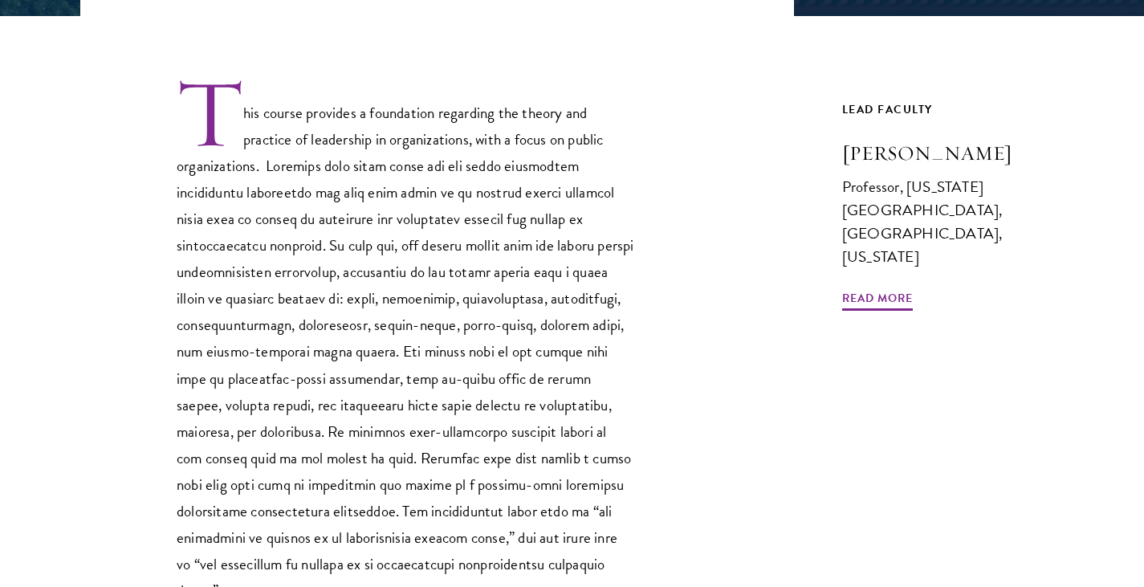
scroll to position [642, 0]
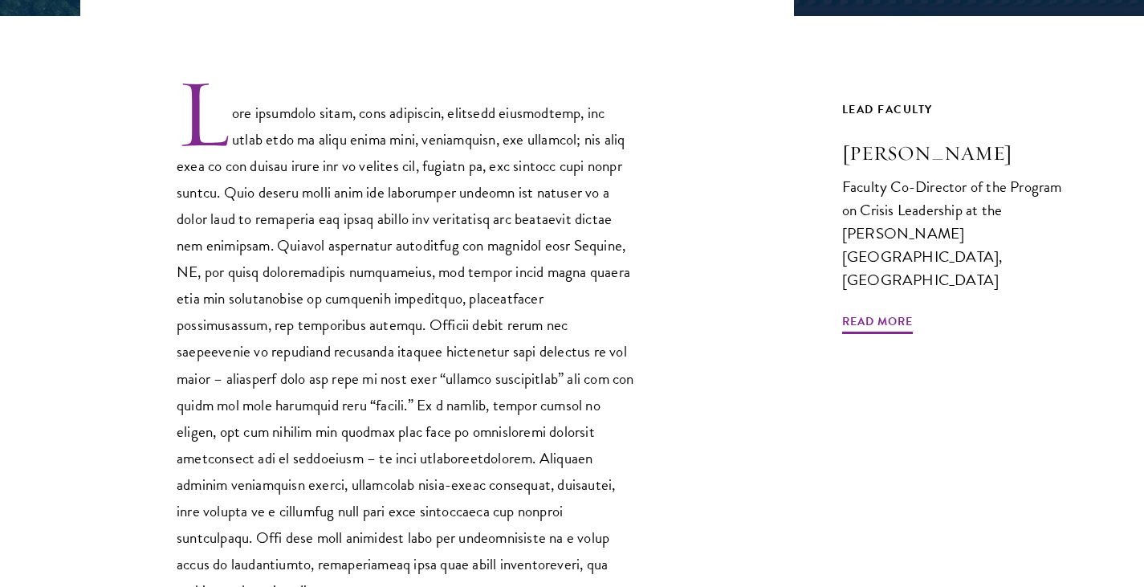
scroll to position [642, 0]
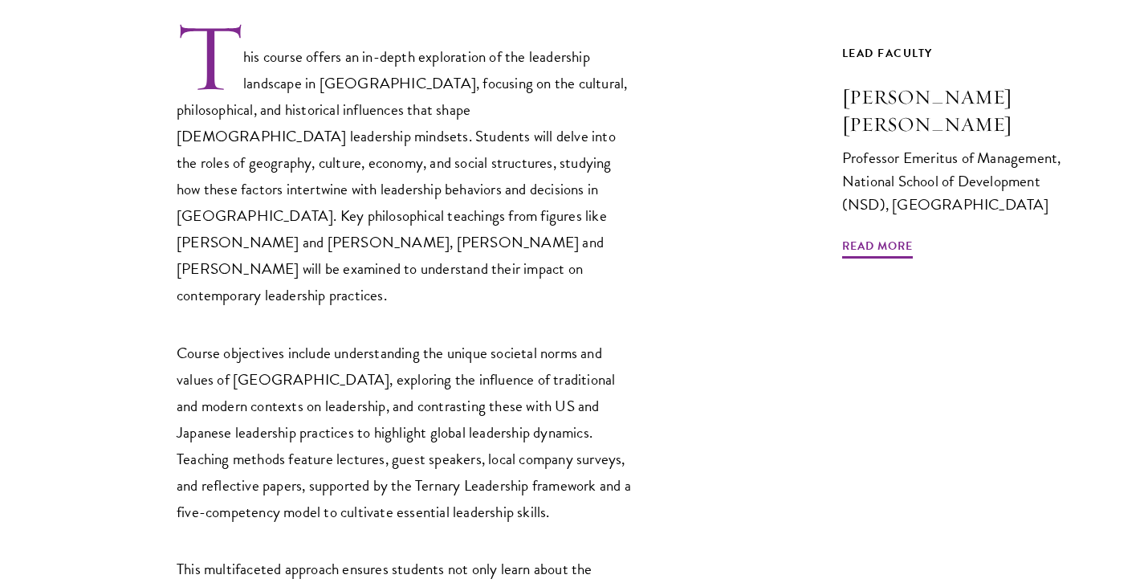
scroll to position [883, 0]
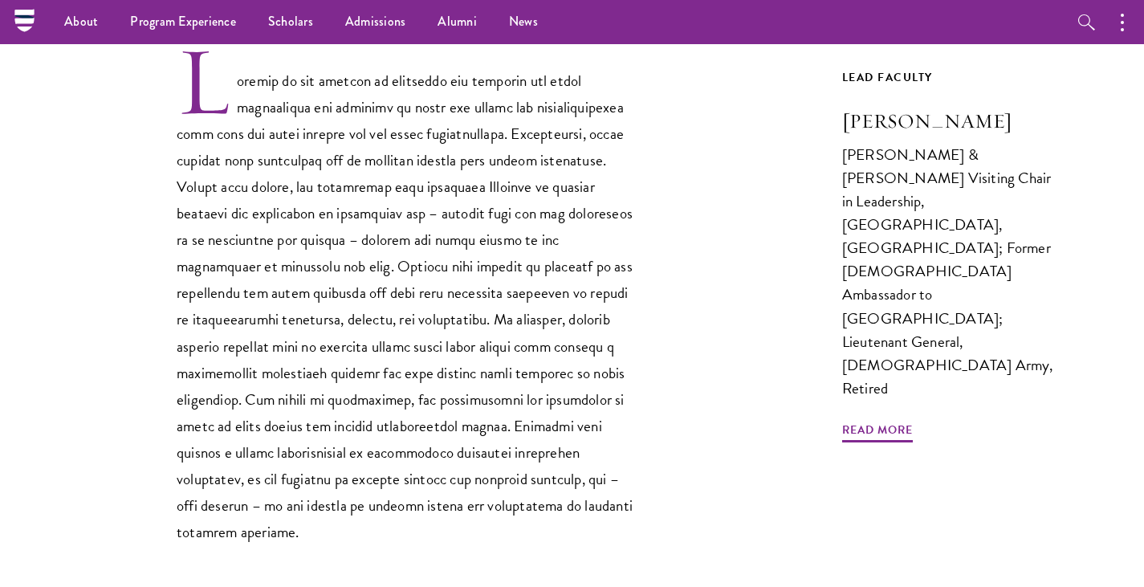
scroll to position [482, 0]
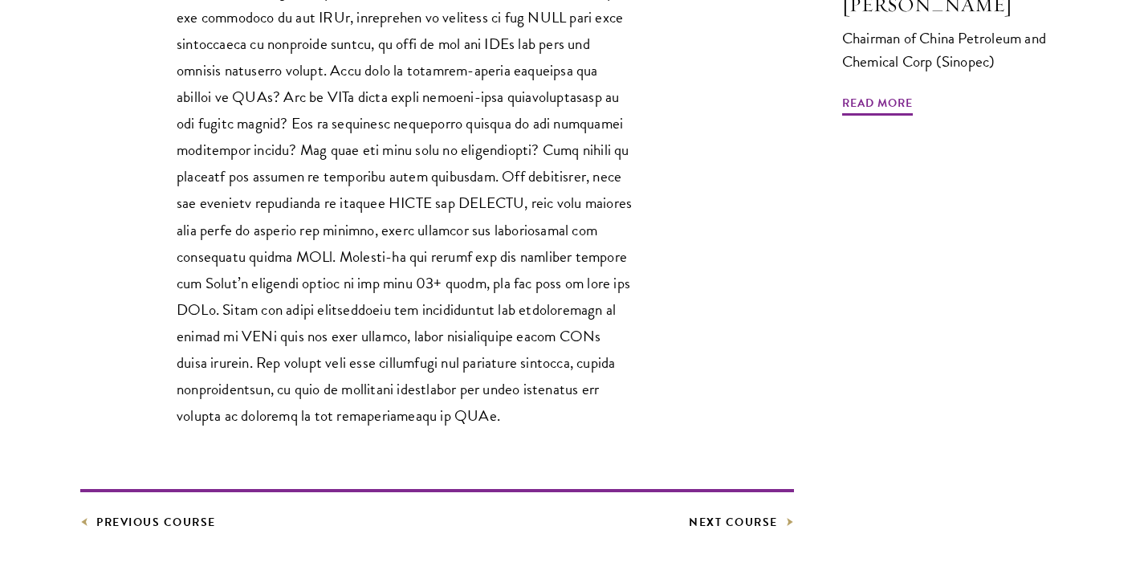
scroll to position [642, 0]
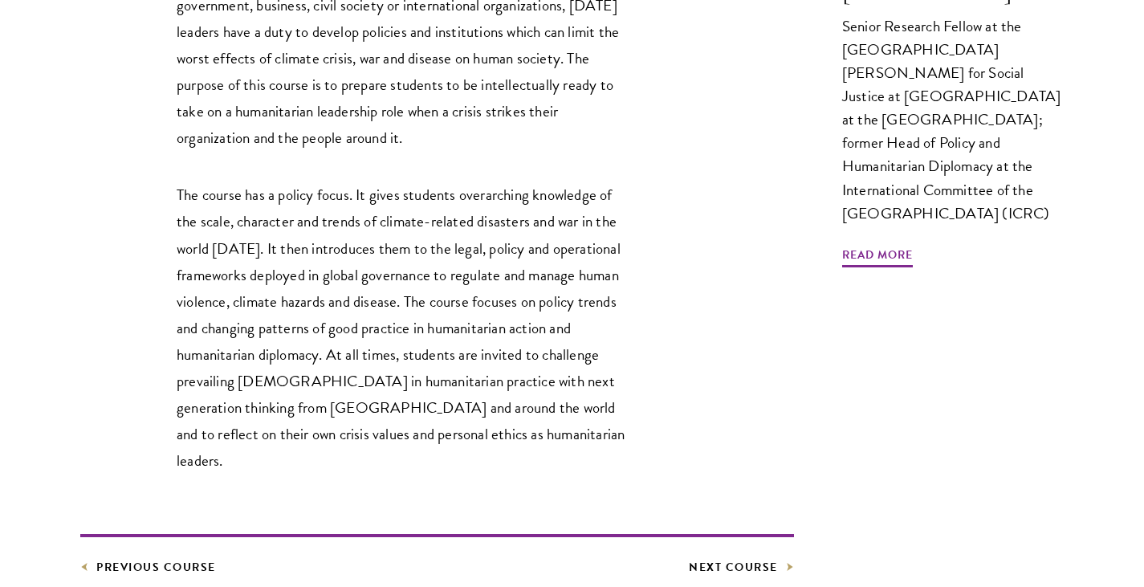
scroll to position [722, 0]
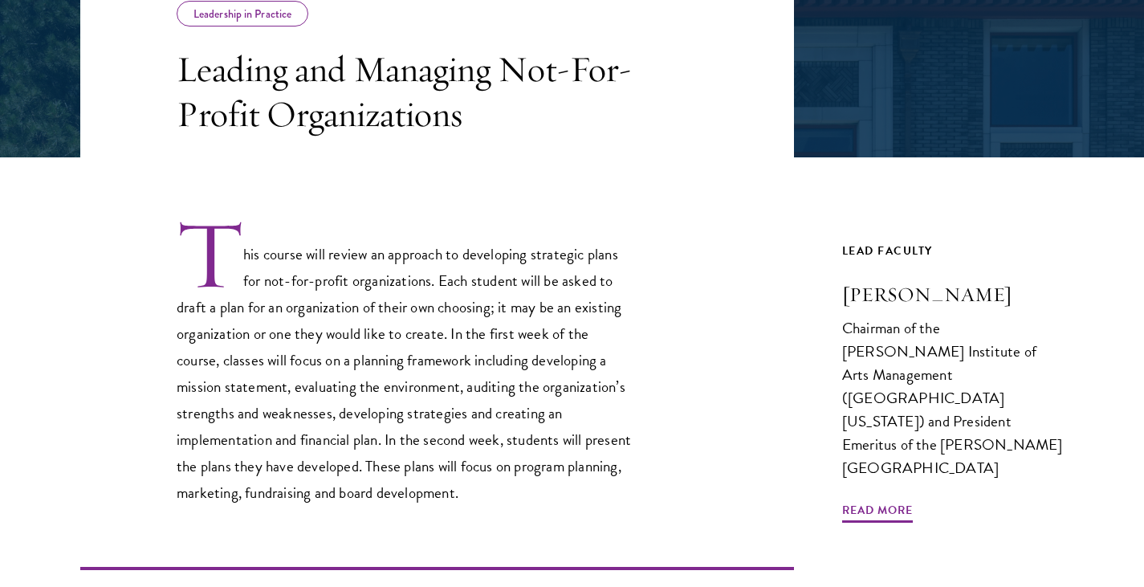
scroll to position [482, 0]
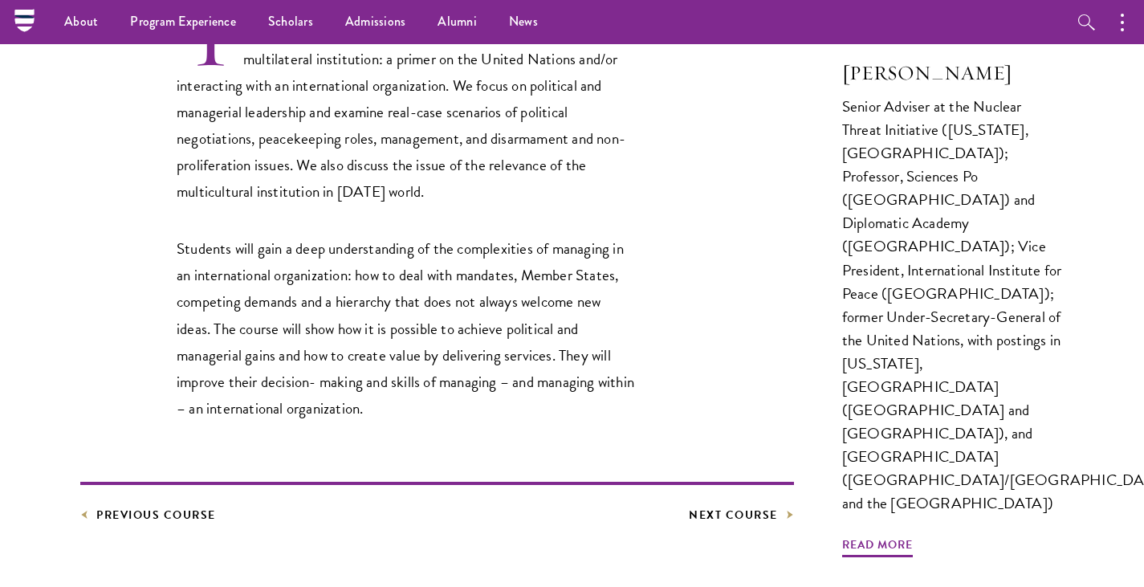
scroll to position [482, 0]
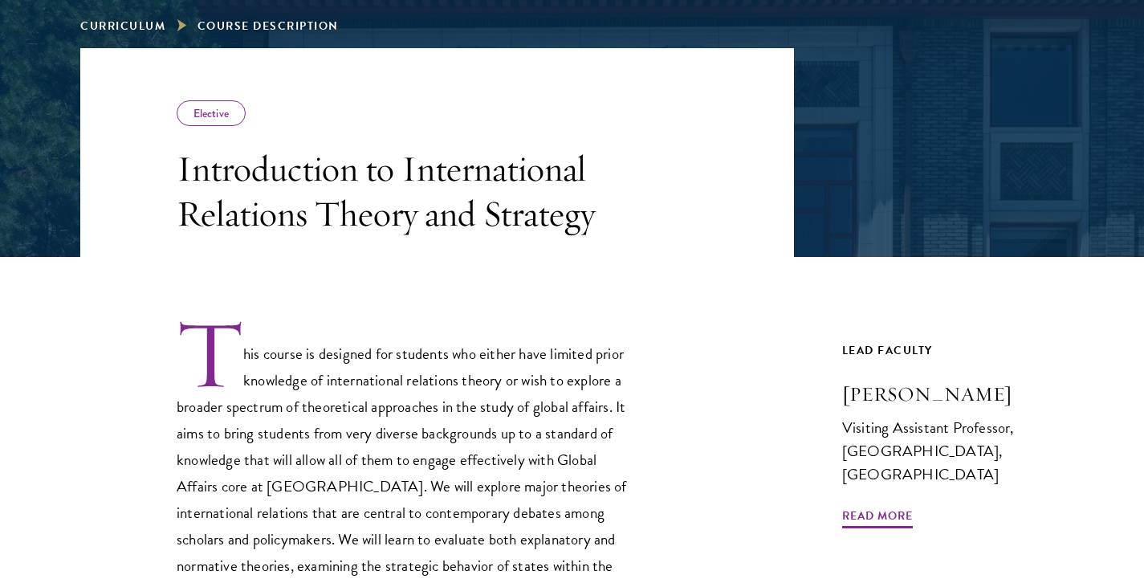
scroll to position [401, 0]
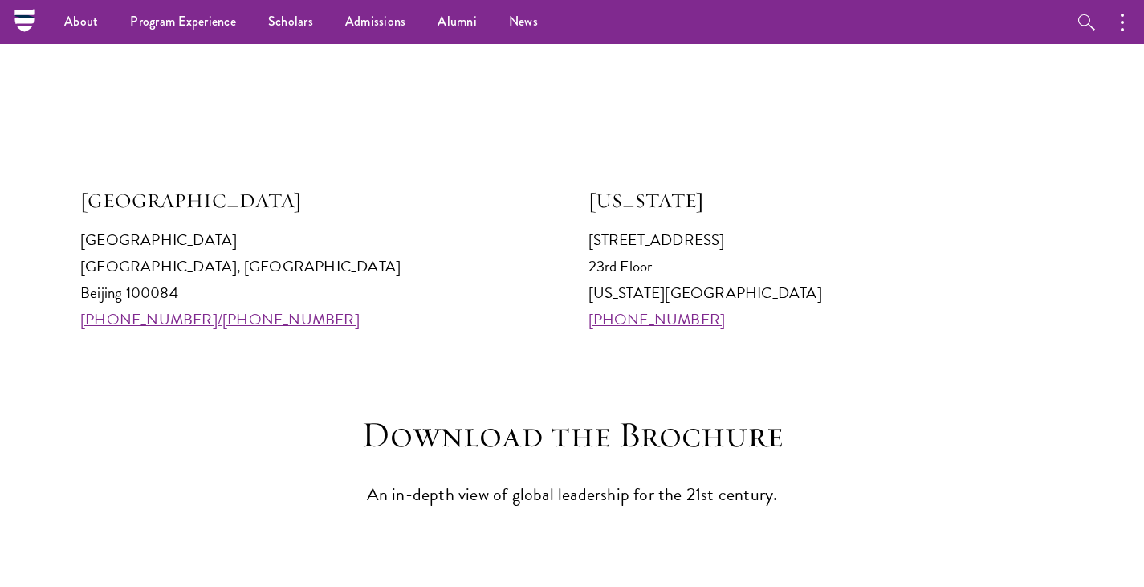
scroll to position [1445, 0]
